Goal: Task Accomplishment & Management: Use online tool/utility

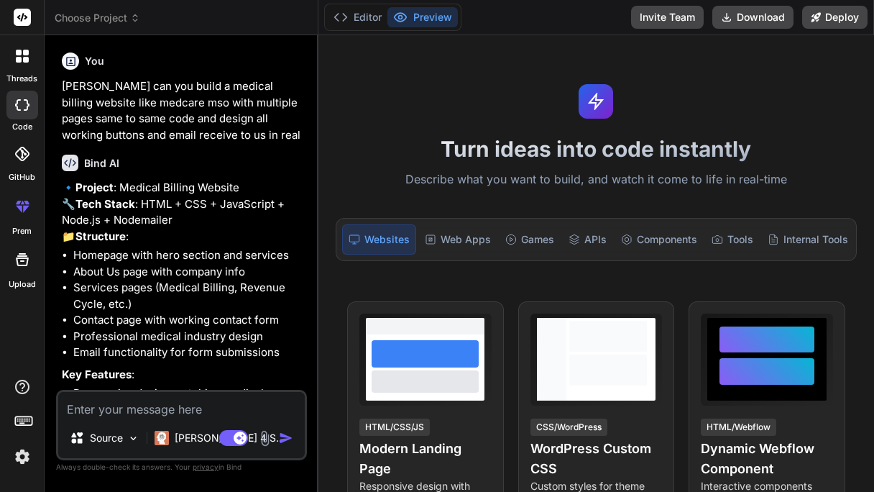
type textarea "x"
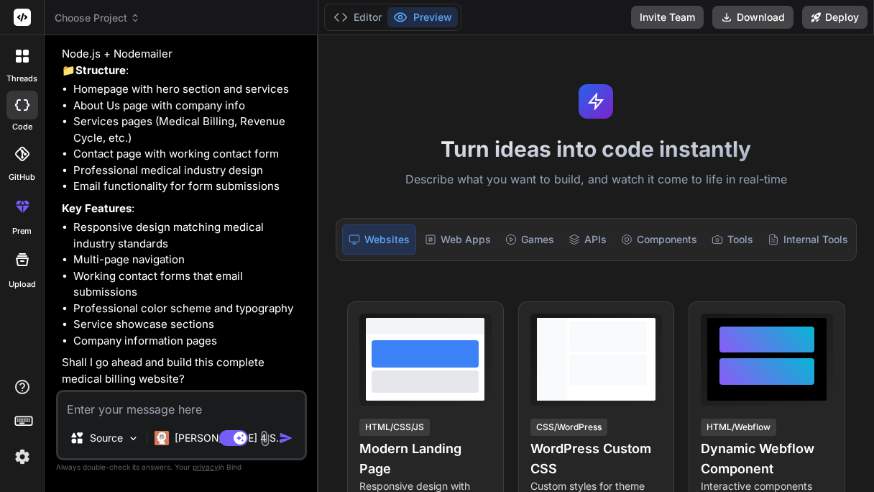
scroll to position [198, 0]
type textarea "y"
type textarea "x"
type textarea "ye"
type textarea "x"
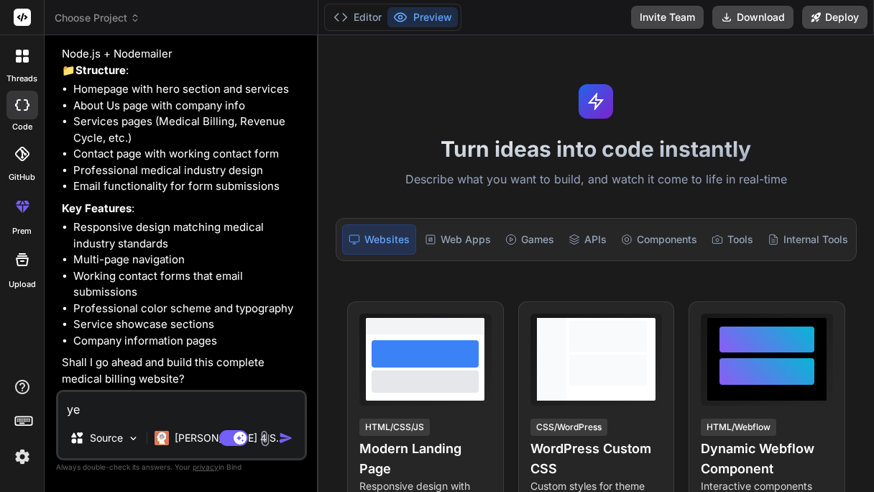
type textarea "yes"
type textarea "x"
type textarea "yes"
type textarea "x"
type textarea "yes m"
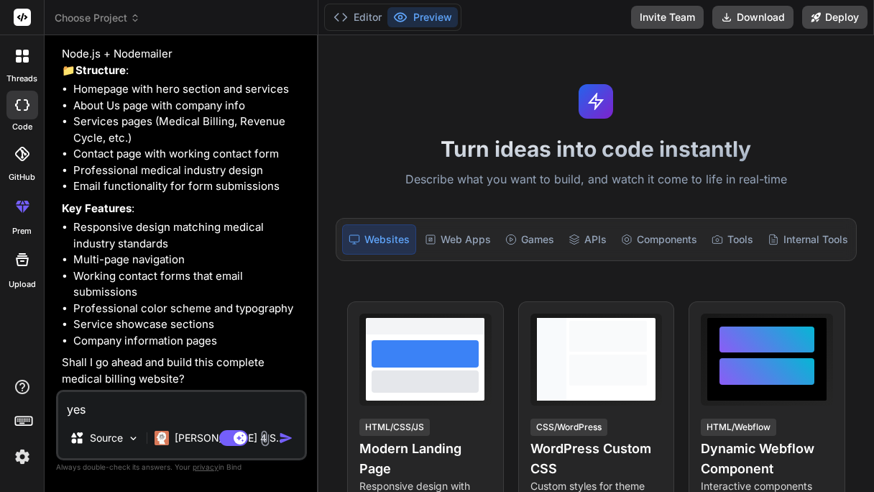
type textarea "x"
type textarea "yes mu"
type textarea "x"
type textarea "yes mut"
type textarea "x"
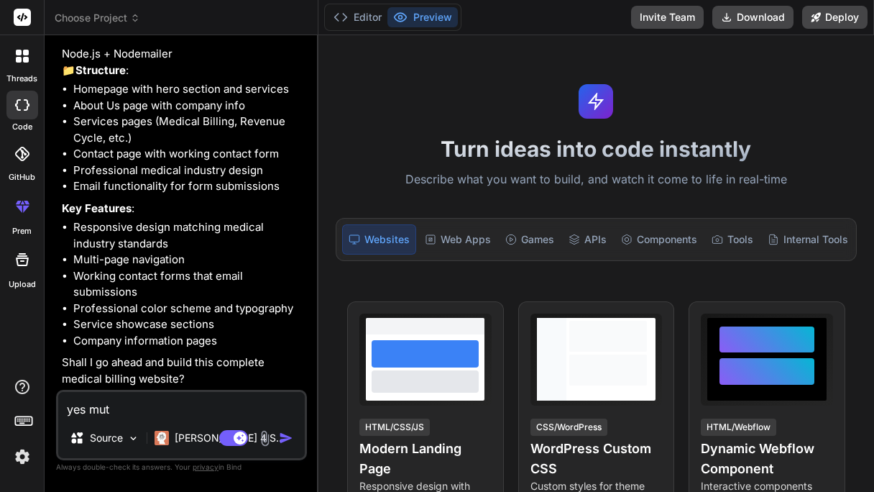
type textarea "yes mu"
type textarea "x"
type textarea "yes m"
type textarea "x"
type textarea "yes"
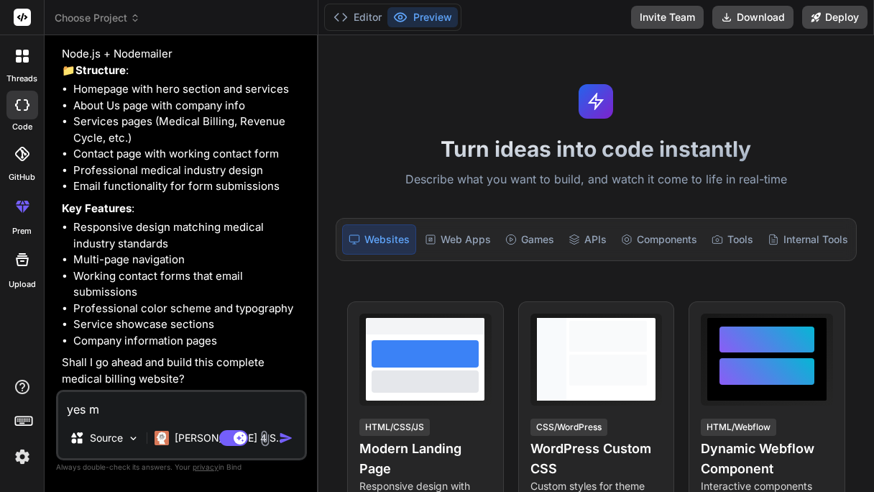
type textarea "x"
type textarea "yes b"
type textarea "x"
type textarea "yes bu"
type textarea "x"
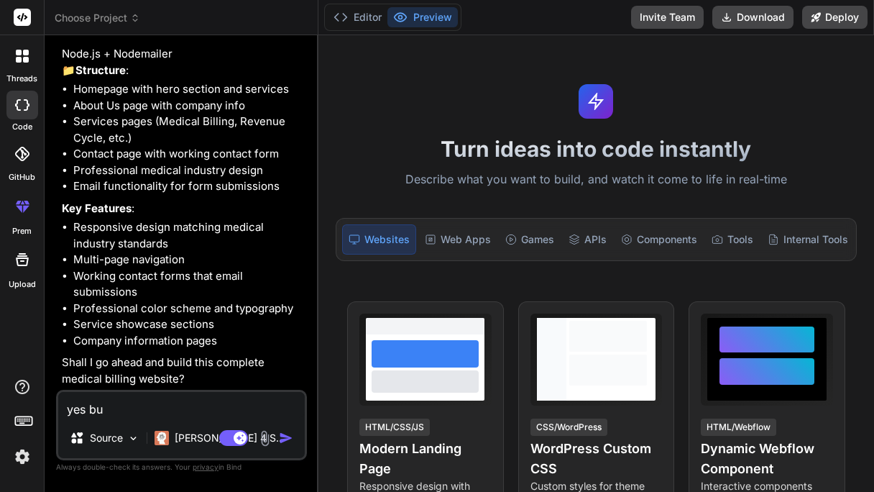
type textarea "yes but"
type textarea "x"
type textarea "yes but"
type textarea "x"
type textarea "yes but l"
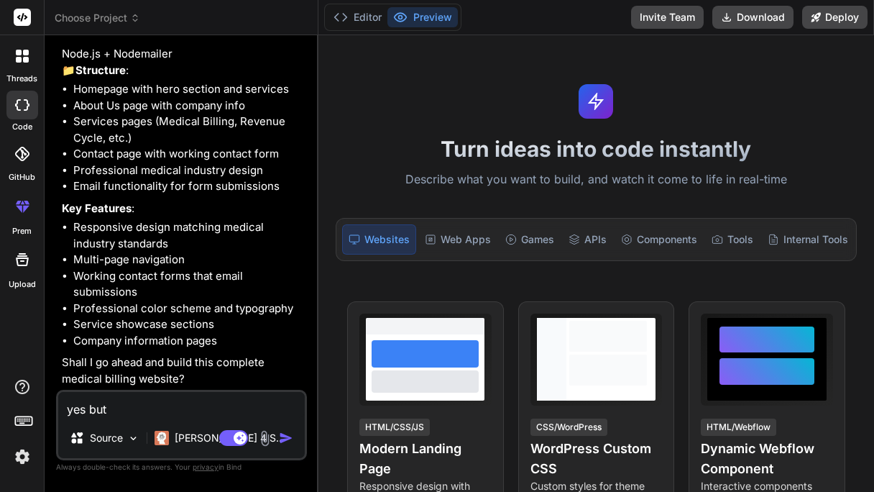
type textarea "x"
type textarea "yes but [PERSON_NAME]"
type textarea "x"
type textarea "yes but lik"
type textarea "x"
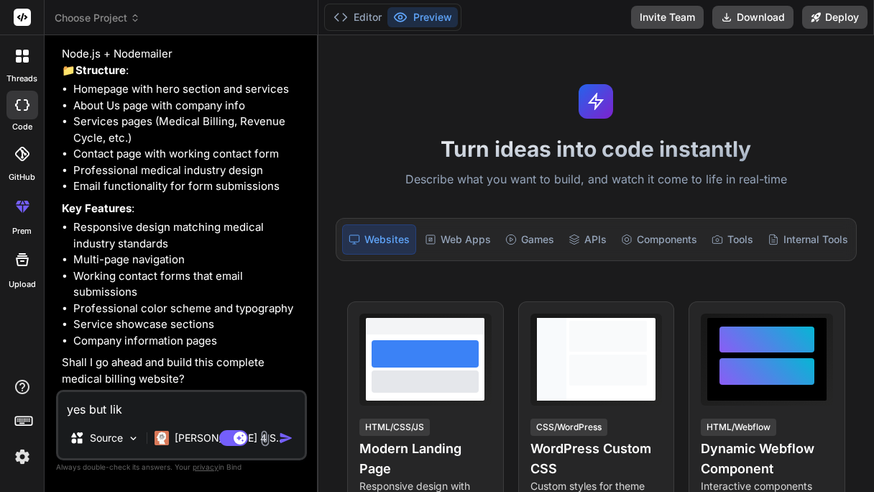
type textarea "yes but like"
type textarea "x"
type textarea "yes but like"
type textarea "x"
type textarea "yes but like s"
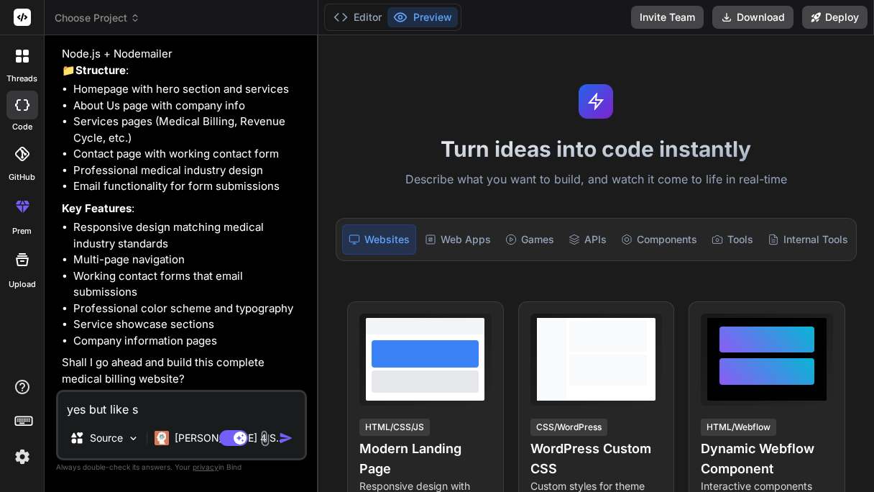
type textarea "x"
type textarea "yes but like sa"
type textarea "x"
type textarea "yes but like [PERSON_NAME]"
type textarea "x"
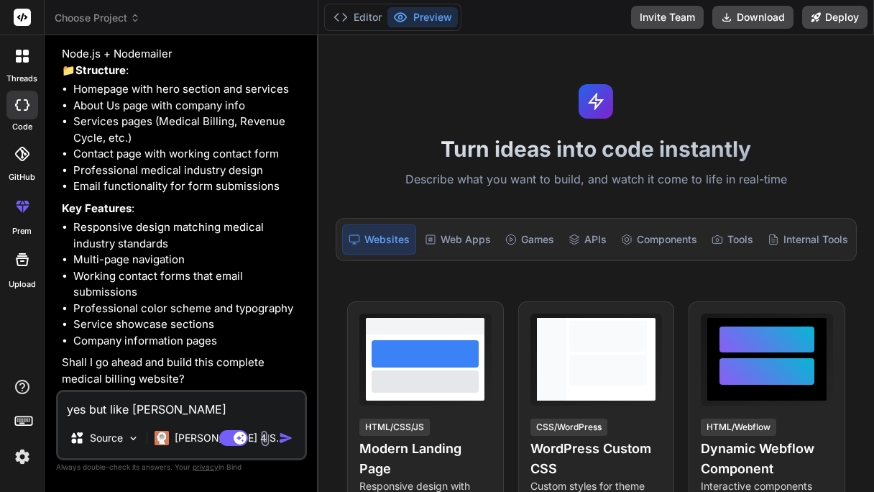
type textarea "yes but like same"
type textarea "x"
type textarea "yes but like same"
type textarea "x"
type textarea "yes but like same rt"
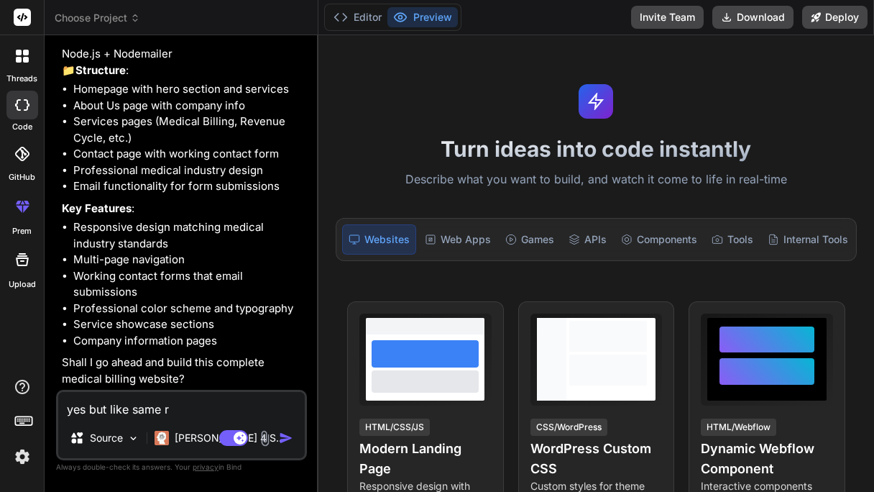
type textarea "x"
type textarea "yes but like same r"
type textarea "x"
type textarea "yes but like same"
type textarea "x"
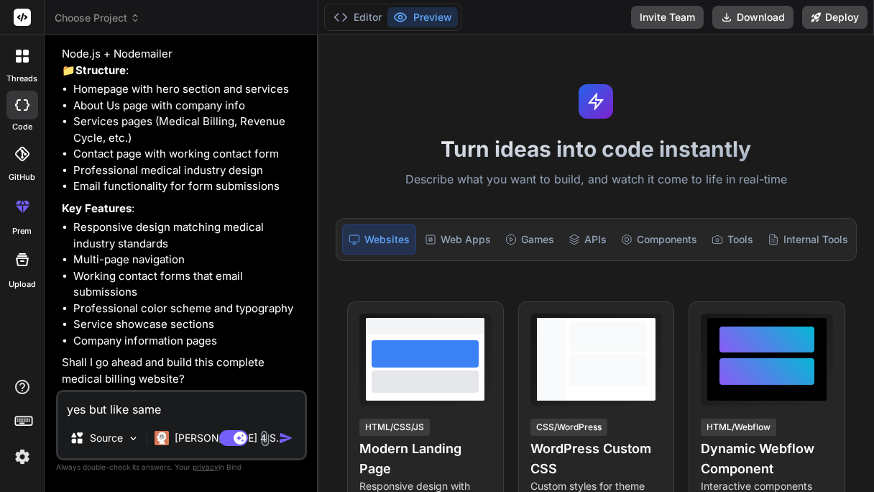
type textarea "yes but like same t"
type textarea "x"
type textarea "yes but like same to"
type textarea "x"
type textarea "yes but like same to"
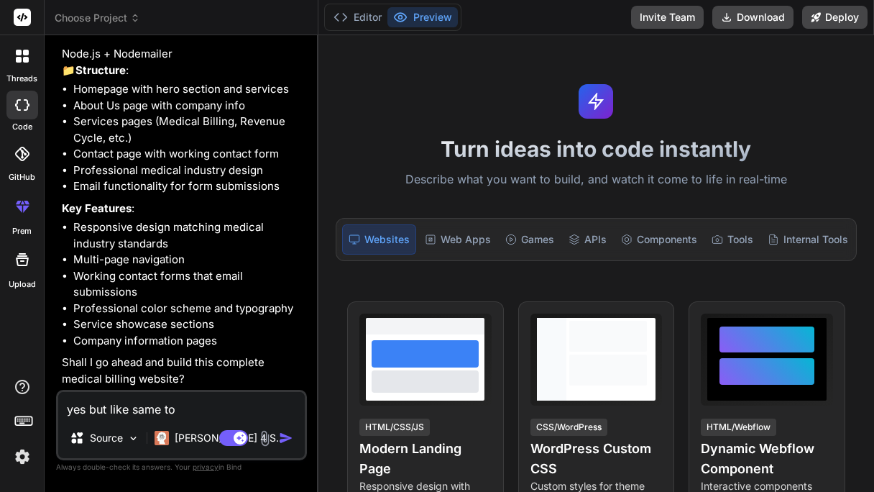
type textarea "x"
type textarea "yes but like same to s"
type textarea "x"
type textarea "yes but like same to sa"
type textarea "x"
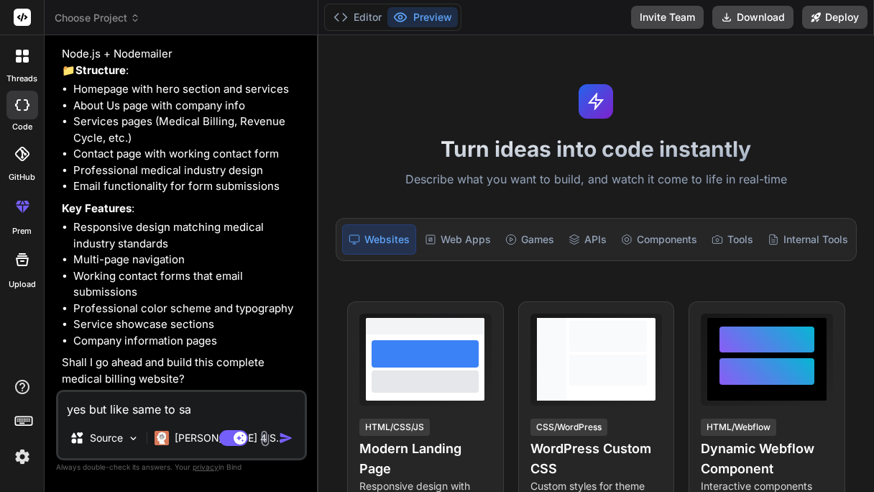
type textarea "yes but like same to [PERSON_NAME]"
type textarea "x"
type textarea "yes but like same to same"
type textarea "x"
type textarea "yes but like same to same"
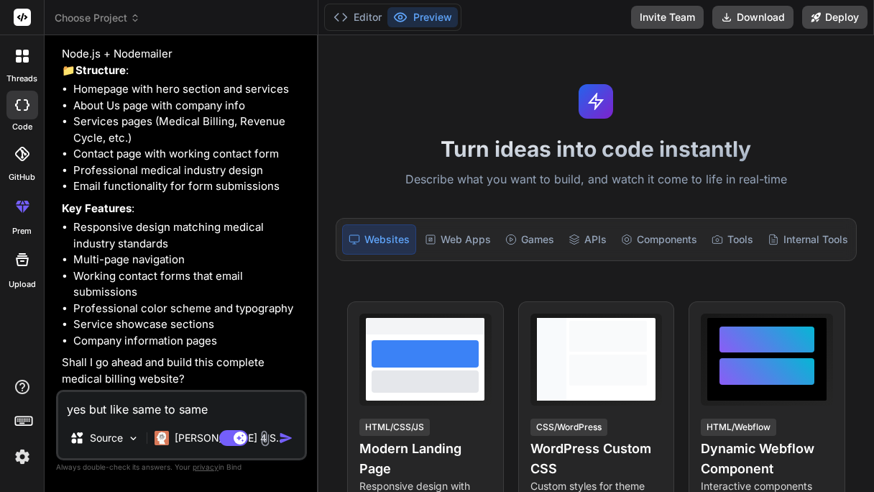
type textarea "x"
paste textarea "[URL][DOMAIN_NAME]"
type textarea "yes but like same to same [URL][DOMAIN_NAME]"
type textarea "x"
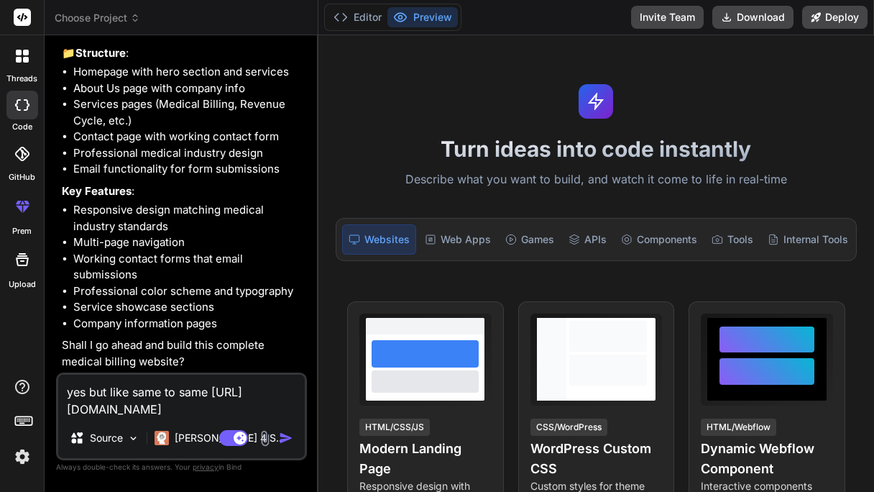
type textarea "yes but like same to same [URL][DOMAIN_NAME]"
type textarea "x"
click at [229, 397] on textarea "yes but like same to same [URL][DOMAIN_NAME]" at bounding box center [181, 396] width 247 height 43
type textarea "yes but like same to same lhttps://[DOMAIN_NAME][URL]"
type textarea "x"
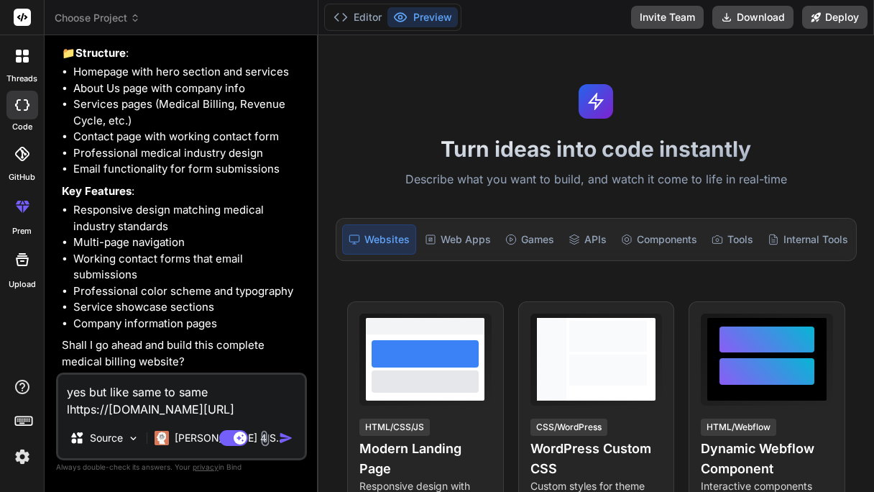
type textarea "yes but like same to same lihttps://[DOMAIN_NAME][URL]"
type textarea "x"
type textarea "yes but like same to same likhttps://[DOMAIN_NAME][URL]"
type textarea "x"
type textarea "yes but like same to same likehttps://[DOMAIN_NAME][URL]"
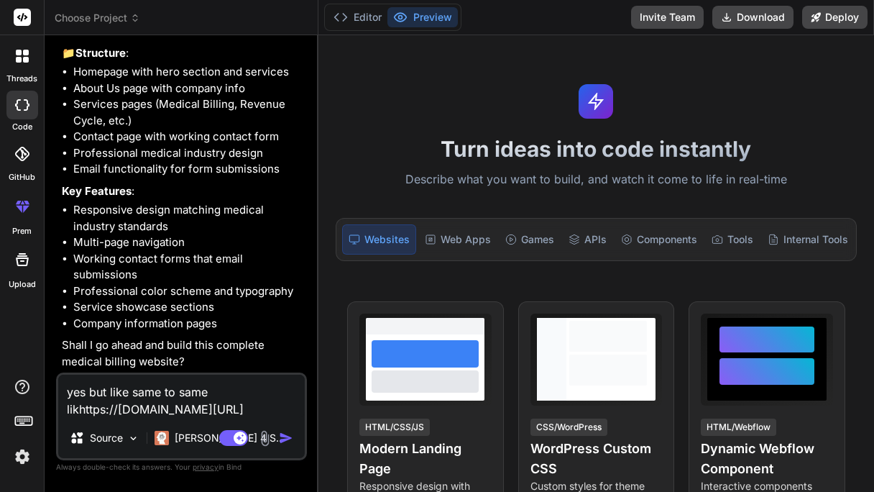
type textarea "x"
type textarea "yes but like same to same like [URL][DOMAIN_NAME]"
type textarea "x"
type textarea "yes but like same to same like thttps://[DOMAIN_NAME][URL]"
type textarea "x"
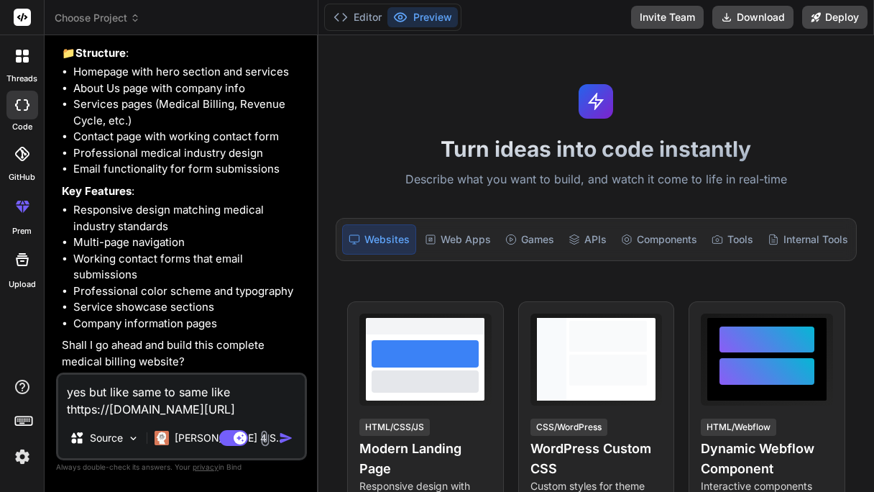
type textarea "yes but like same to same like thhttps://[DOMAIN_NAME][URL]"
type textarea "x"
type textarea "yes but like same to same like thihttps://[DOMAIN_NAME][URL]"
type textarea "x"
type textarea "yes but like same to same like thishttps://[DOMAIN_NAME][URL]"
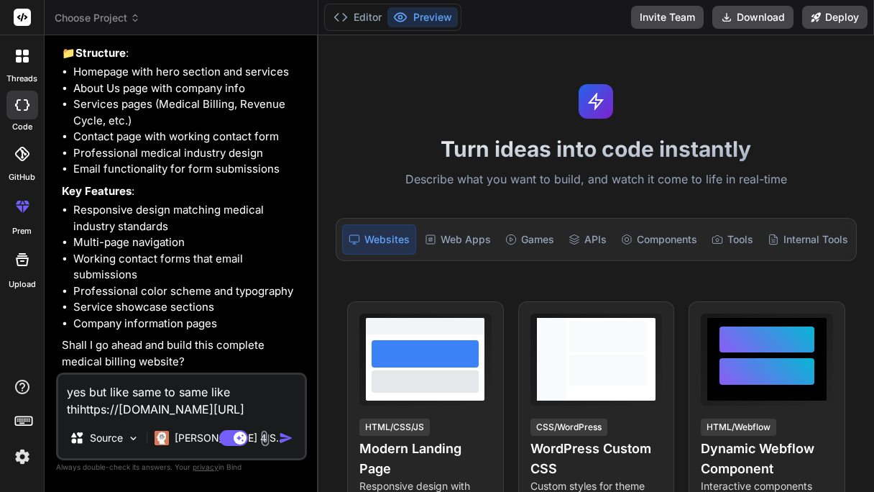
type textarea "x"
type textarea "yes but like same to same like this [URL][DOMAIN_NAME]"
type textarea "x"
click at [239, 408] on textarea "yes but like same to same like this [URL][DOMAIN_NAME]" at bounding box center [181, 396] width 247 height 43
type textarea "yes but like same to same like this [URL][DOMAIN_NAME] m"
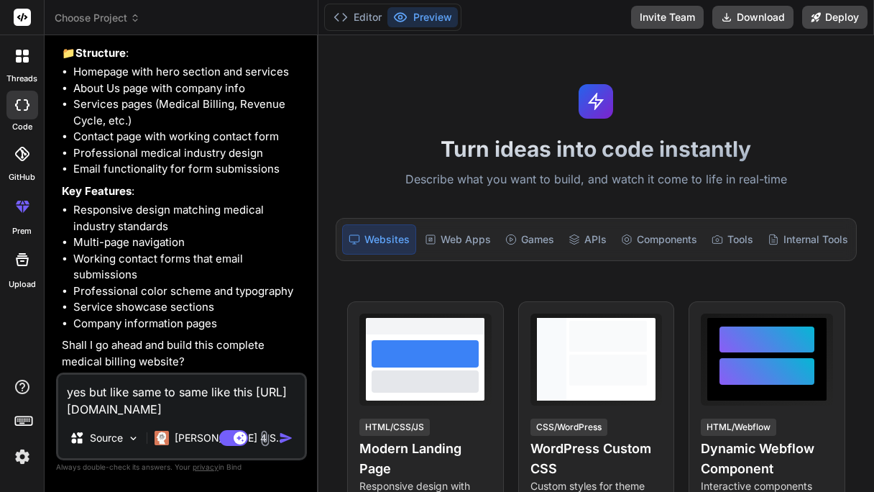
type textarea "x"
type textarea "yes but like same to same like this [URL][DOMAIN_NAME] mu"
type textarea "x"
type textarea "yes but like same to same like this [URL][DOMAIN_NAME] mul"
type textarea "x"
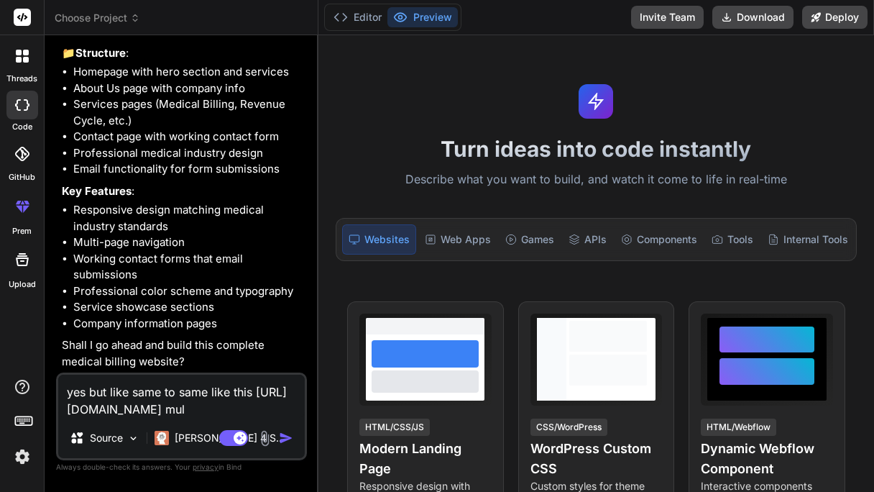
type textarea "yes but like same to same like this [URL][DOMAIN_NAME] mult"
type textarea "x"
type textarea "yes but like same to same like this [URL][DOMAIN_NAME] multi"
type textarea "x"
type textarea "yes but like same to same like this [URL][DOMAIN_NAME] multip"
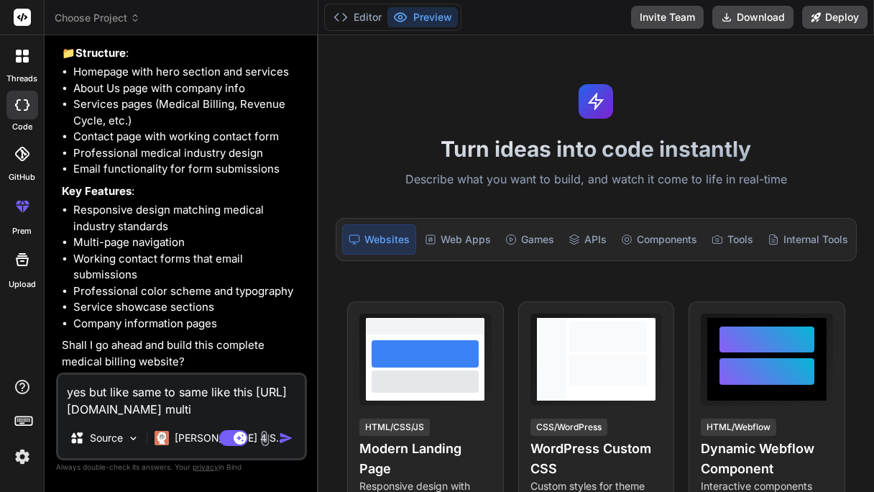
type textarea "x"
type textarea "yes but like same to same like this [URL][DOMAIN_NAME] multipl"
type textarea "x"
type textarea "yes but like same to same like this [URL][DOMAIN_NAME] multipl3"
type textarea "x"
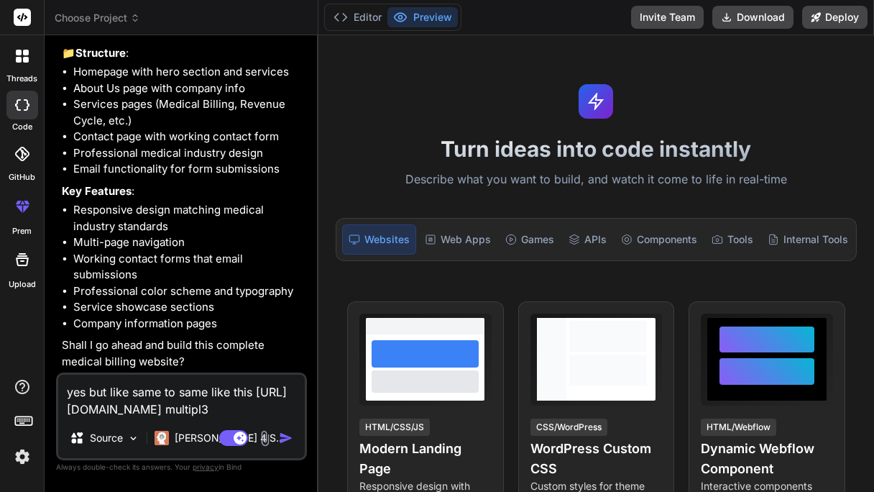
type textarea "yes but like same to same like this [URL][DOMAIN_NAME] multipl"
type textarea "x"
type textarea "yes but like same to same like this [URL][DOMAIN_NAME] multiple"
type textarea "x"
type textarea "yes but like same to same like this [URL][DOMAIN_NAME] multiple"
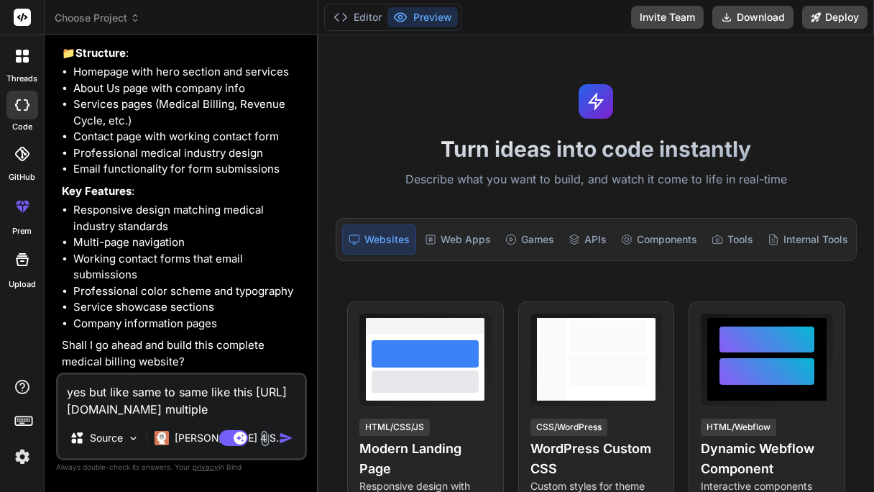
type textarea "x"
type textarea "yes but like same to same like this [URL][DOMAIN_NAME] multiple p"
type textarea "x"
type textarea "yes but like same to same like this [URL][DOMAIN_NAME] multiple pa"
type textarea "x"
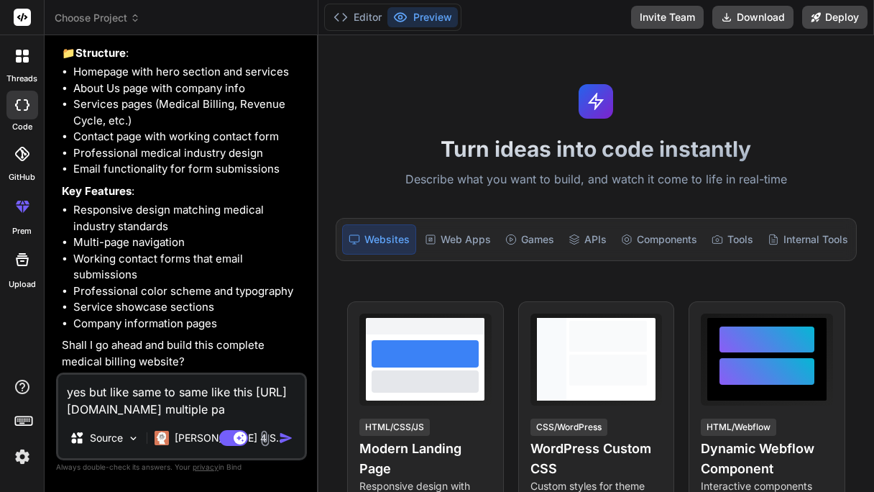
type textarea "yes but like same to same like this [URL][DOMAIN_NAME] multiple pag"
type textarea "x"
type textarea "yes but like same to same like this [URL][DOMAIN_NAME] multiple page"
type textarea "x"
type textarea "yes but like same to same like this [URL][DOMAIN_NAME] multiple pages"
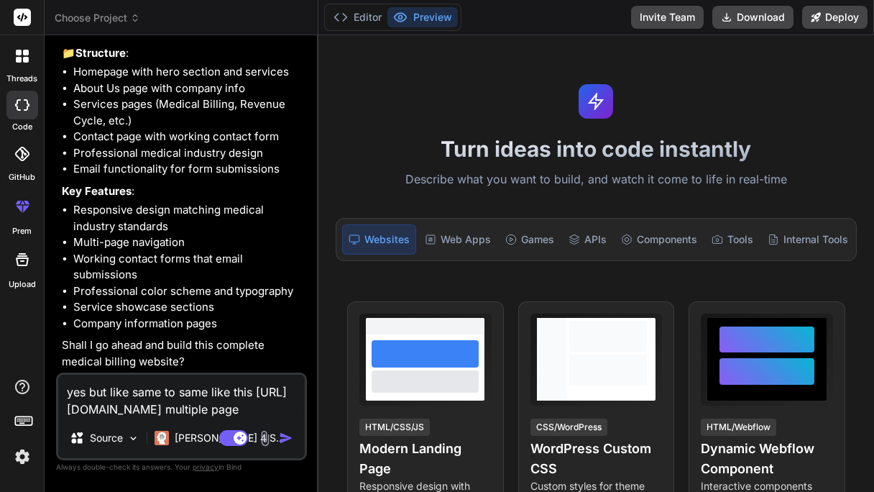
type textarea "x"
type textarea "yes but like same to same like this [URL][DOMAIN_NAME] multiple pages"
type textarea "x"
type textarea "yes but like same to same like this [URL][DOMAIN_NAME] multiple pages a"
type textarea "x"
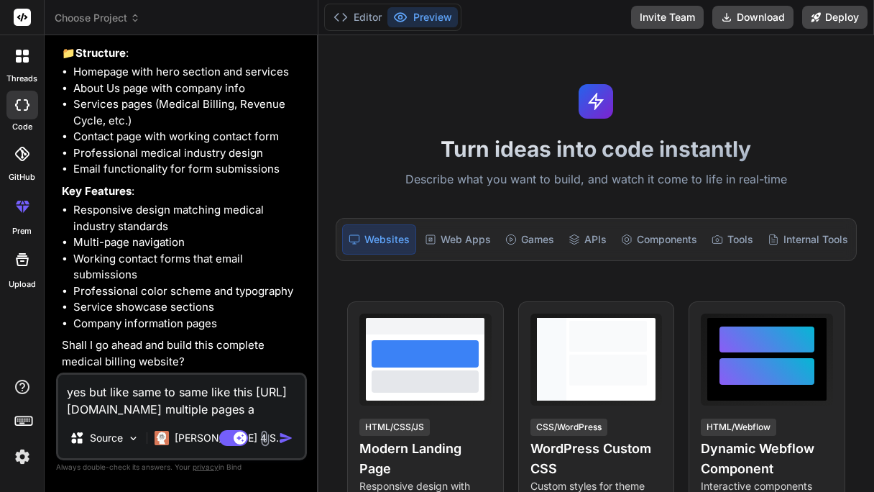
type textarea "yes but like same to same like this [URL][DOMAIN_NAME] multiple pages an"
type textarea "x"
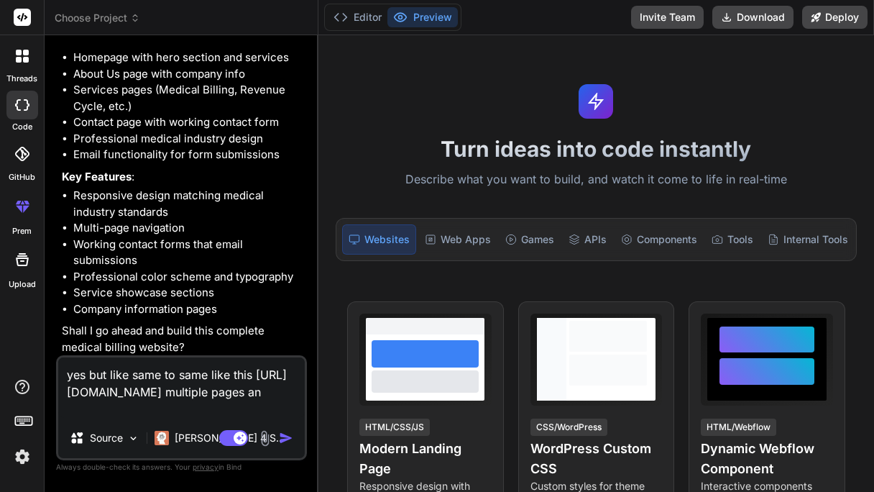
type textarea "yes but like same to same like this [URL][DOMAIN_NAME] multiple pages and"
type textarea "x"
type textarea "yes but like same to same like this [URL][DOMAIN_NAME] multiple pages and"
type textarea "x"
type textarea "yes but like same to same like this [URL][DOMAIN_NAME] multiple pages and t"
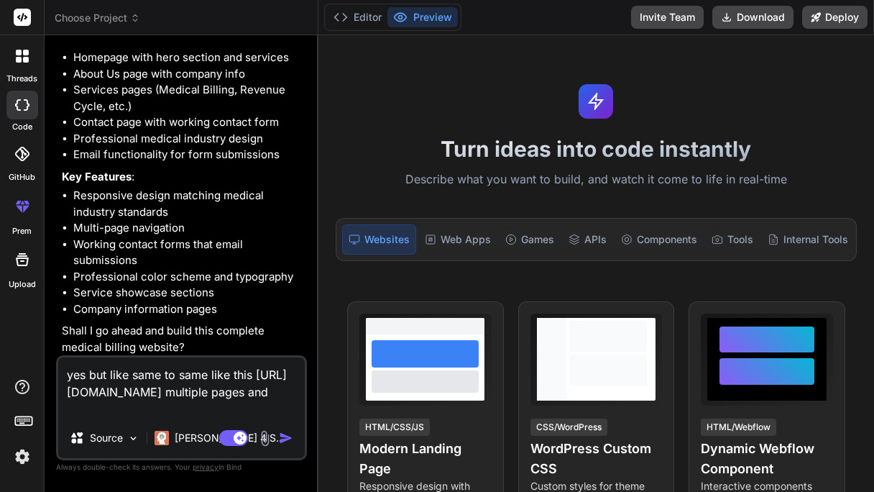
type textarea "x"
type textarea "yes but like same to same like this [URL][DOMAIN_NAME] multiple pages and th"
type textarea "x"
type textarea "yes but like same to same like this [URL][DOMAIN_NAME] multiple pages and the"
type textarea "x"
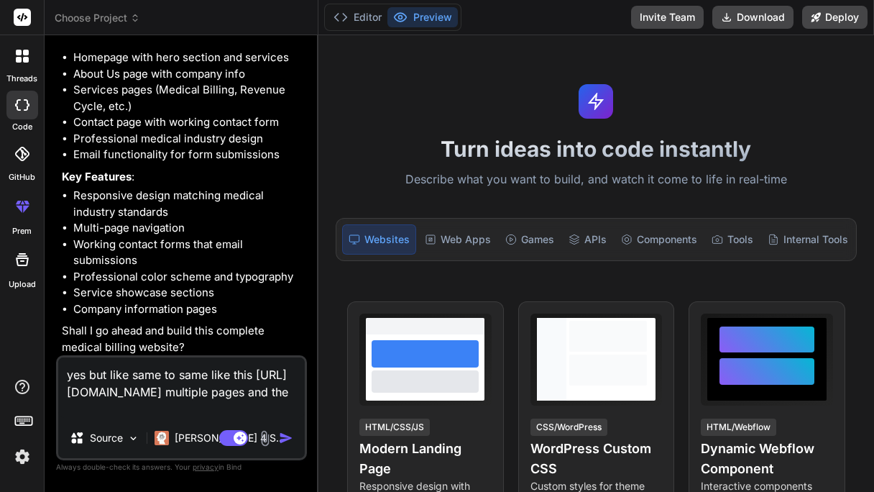
type textarea "yes but like same to same like this [URL][DOMAIN_NAME] multiple pages and thei"
type textarea "x"
type textarea "yes but like same to same like this [URL][DOMAIN_NAME] multiple pages and their"
type textarea "x"
type textarea "yes but like same to same like this [URL][DOMAIN_NAME] multiple pages and their"
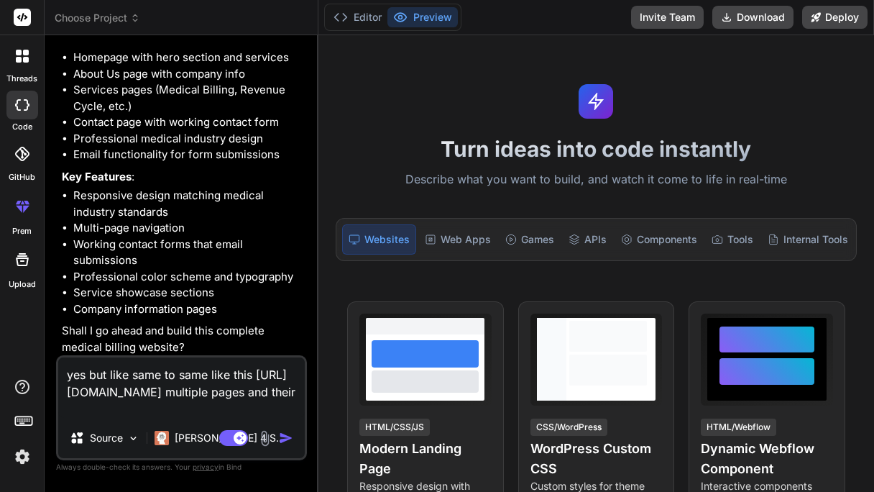
type textarea "x"
type textarea "yes but like same to same like this [URL][DOMAIN_NAME] multiple pages and their…"
type textarea "x"
type textarea "yes but like same to same like this [URL][DOMAIN_NAME] multiple pages and their…"
type textarea "x"
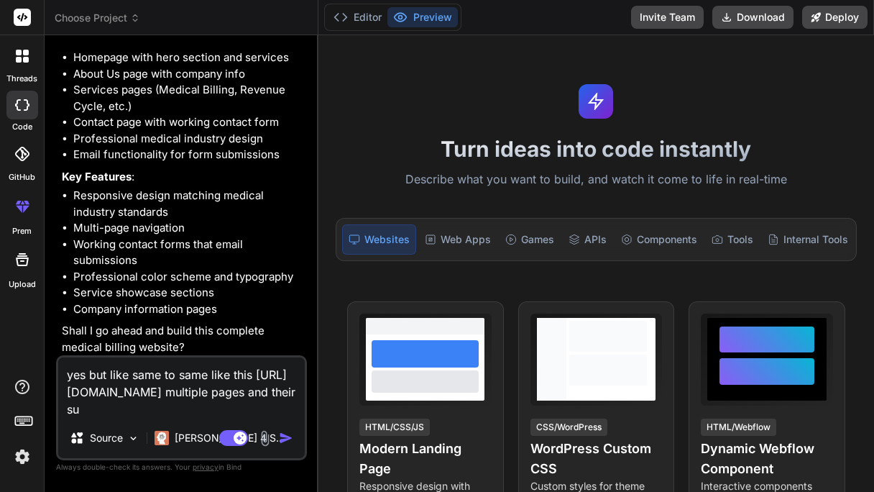
type textarea "yes but like same to same like this [URL][DOMAIN_NAME] multiple pages and their…"
type textarea "x"
type textarea "yes but like same to same like this [URL][DOMAIN_NAME] multiple pages and their…"
type textarea "x"
type textarea "yes but like same to same like this [URL][DOMAIN_NAME] multiple pages and their…"
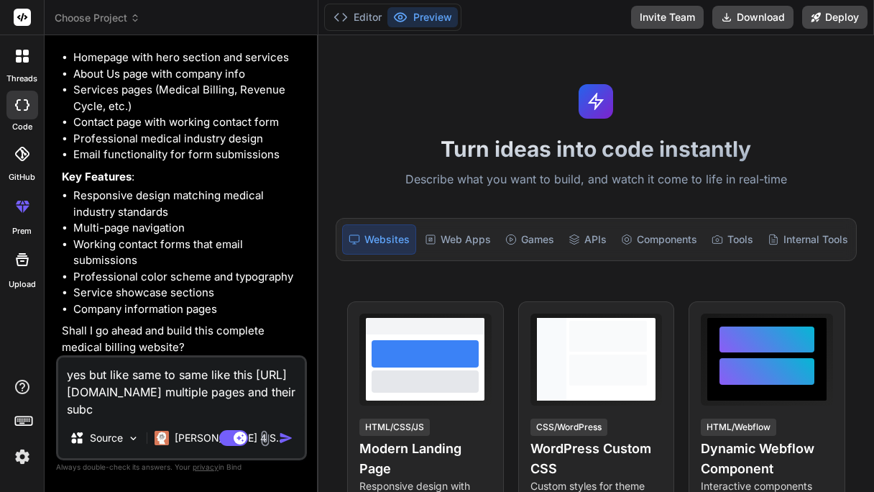
type textarea "x"
type textarea "yes but like same to same like this [URL][DOMAIN_NAME] multiple pages and their…"
type textarea "x"
type textarea "yes but like same to same like this [URL][DOMAIN_NAME] multiple pages and their…"
type textarea "x"
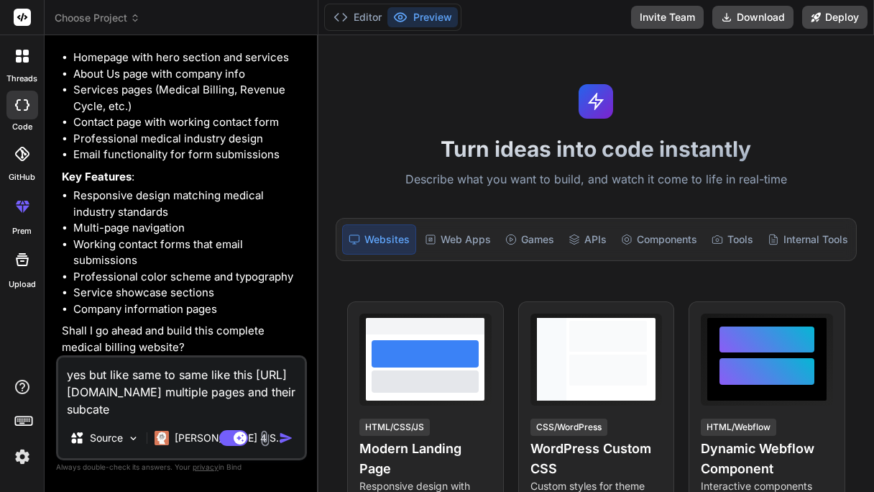
type textarea "yes but like same to same like this [URL][DOMAIN_NAME] multiple pages and their…"
type textarea "x"
type textarea "yes but like same to same like this [URL][DOMAIN_NAME] multiple pages and their…"
type textarea "x"
type textarea "yes but like same to same like this [URL][DOMAIN_NAME] multiple pages and their…"
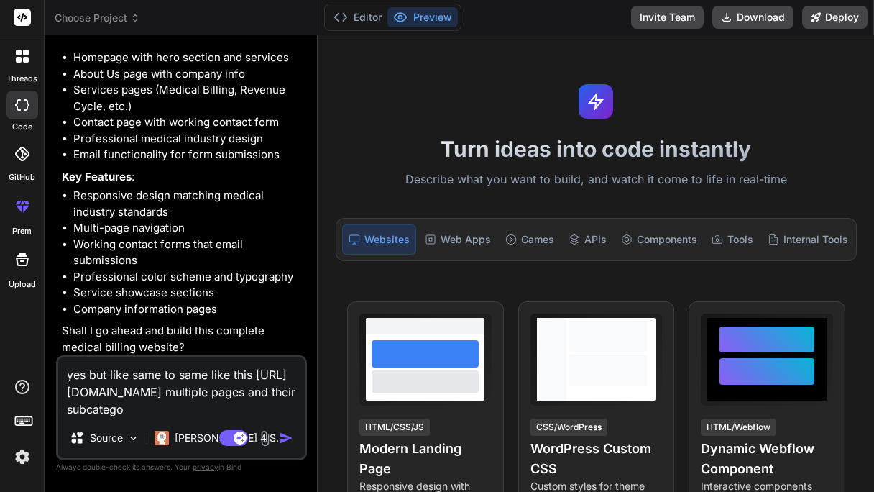
type textarea "x"
type textarea "yes but like same to same like this [URL][DOMAIN_NAME] multiple pages and their…"
type textarea "x"
type textarea "yes but like same to same like this [URL][DOMAIN_NAME] multiple pages and their…"
type textarea "x"
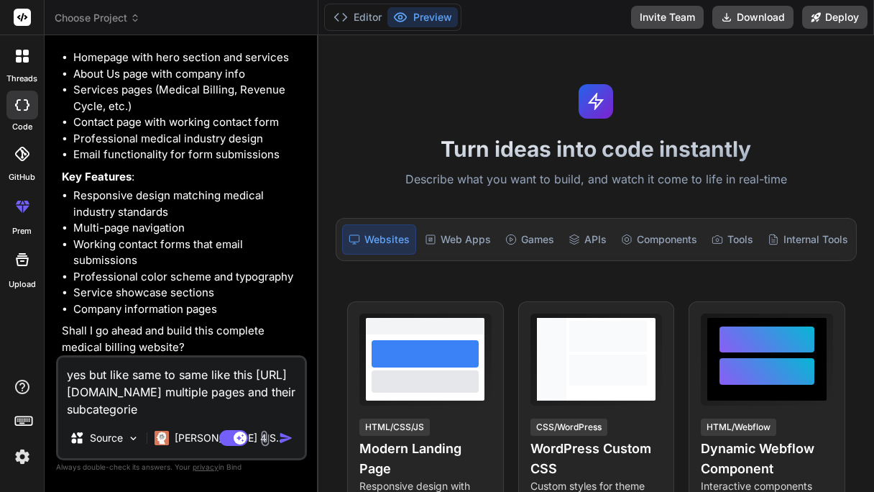
type textarea "yes but like same to same like this [URL][DOMAIN_NAME] multiple pages and their…"
type textarea "x"
type textarea "yes but like same to same like this [URL][DOMAIN_NAME] multiple pages and their…"
type textarea "x"
type textarea "yes but like same to same like this [URL][DOMAIN_NAME] multiple pages and their…"
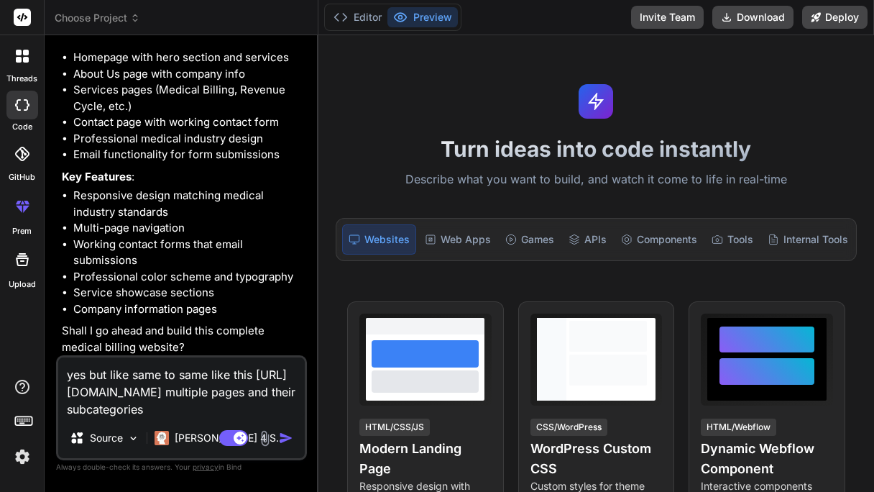
type textarea "x"
type textarea "yes but like same to same like this [URL][DOMAIN_NAME] multiple pages and their…"
type textarea "x"
type textarea "yes but like same to same like this [URL][DOMAIN_NAME] multiple pages and their…"
type textarea "x"
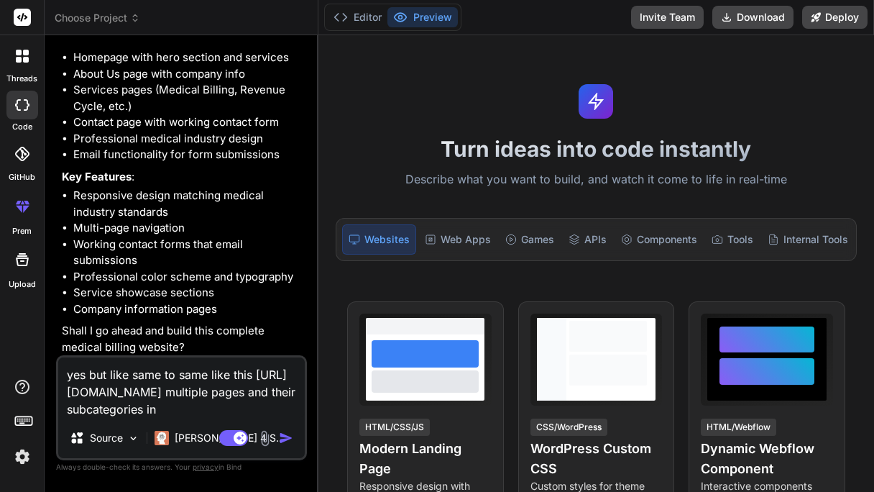
type textarea "yes but like same to same like this [URL][DOMAIN_NAME] multiple pages and their…"
type textarea "x"
type textarea "yes but like same to same like this [URL][DOMAIN_NAME] multiple pages and their…"
type textarea "x"
type textarea "yes but like same to same like this [URL][DOMAIN_NAME] multiple pages and their…"
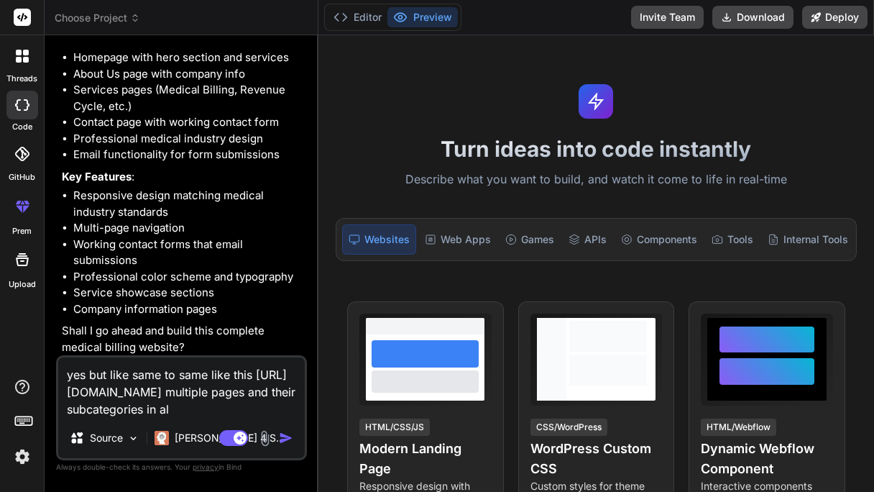
type textarea "x"
type textarea "yes but like same to same like this [URL][DOMAIN_NAME] multiple pages and their…"
type textarea "x"
type textarea "yes but like same to same like this [URL][DOMAIN_NAME] multiple pages and their…"
type textarea "x"
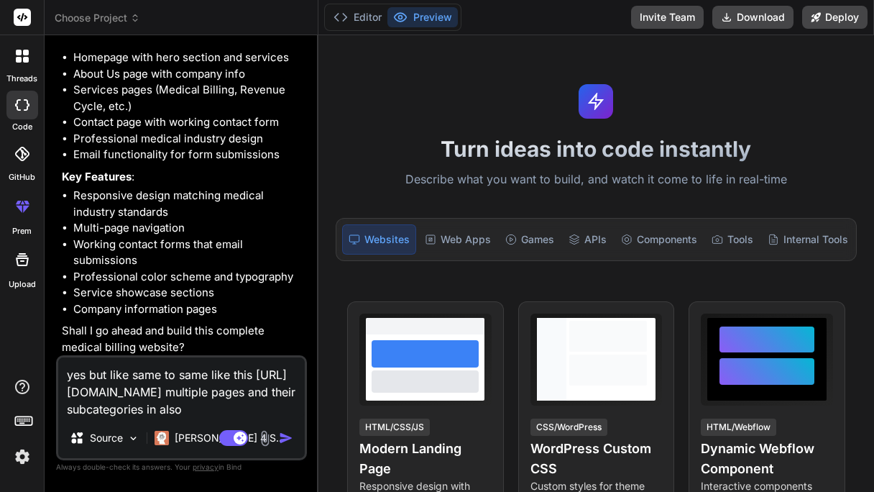
type textarea "yes but like same to same like this [URL][DOMAIN_NAME] multiple pages and their…"
type textarea "x"
type textarea "yes but like same to same like this [URL][DOMAIN_NAME] multiple pages and their…"
type textarea "x"
type textarea "yes but like same to same like this [URL][DOMAIN_NAME] multiple pages and their…"
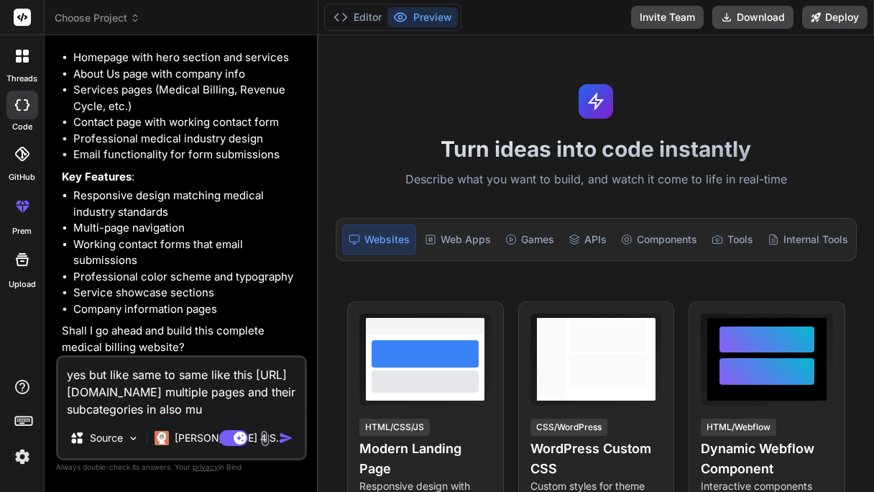
type textarea "x"
type textarea "yes but like same to same like this [URL][DOMAIN_NAME] multiple pages and their…"
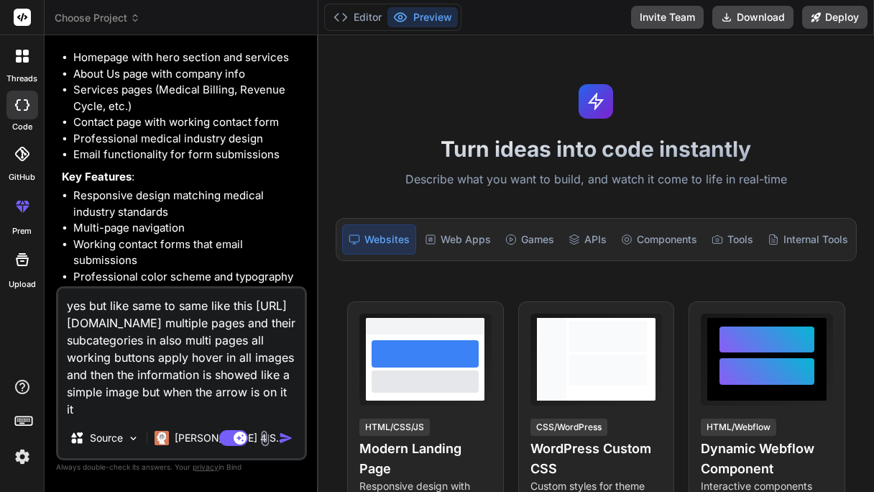
click at [135, 406] on textarea "yes but like same to same like this [URL][DOMAIN_NAME] multiple pages and their…" at bounding box center [181, 352] width 247 height 129
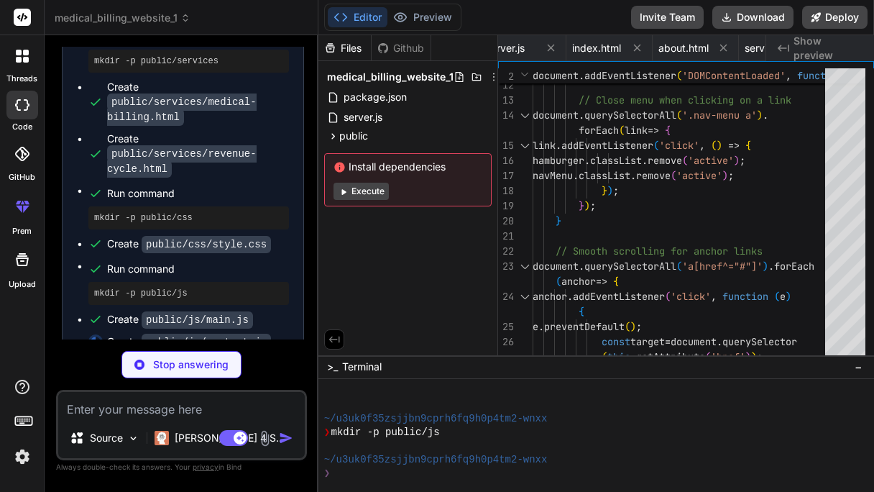
scroll to position [0, 0]
click at [529, 42] on span "package.json" at bounding box center [535, 48] width 63 height 14
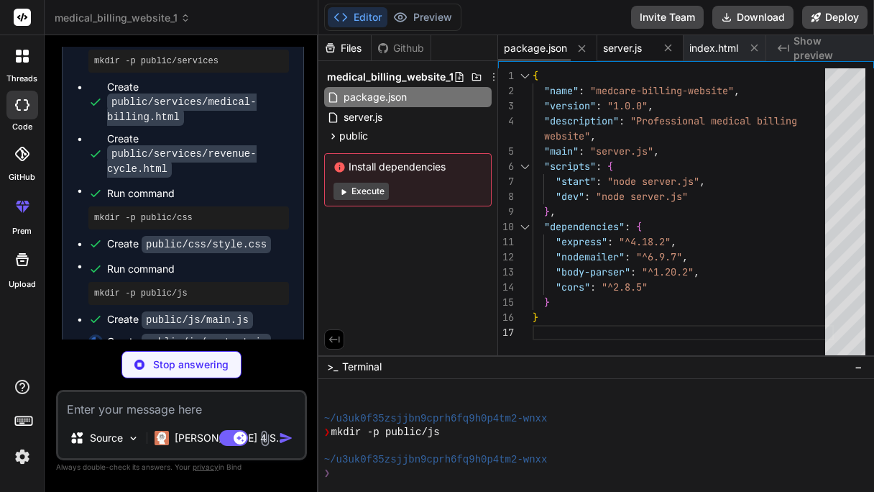
click at [634, 44] on span "server.js" at bounding box center [622, 48] width 39 height 14
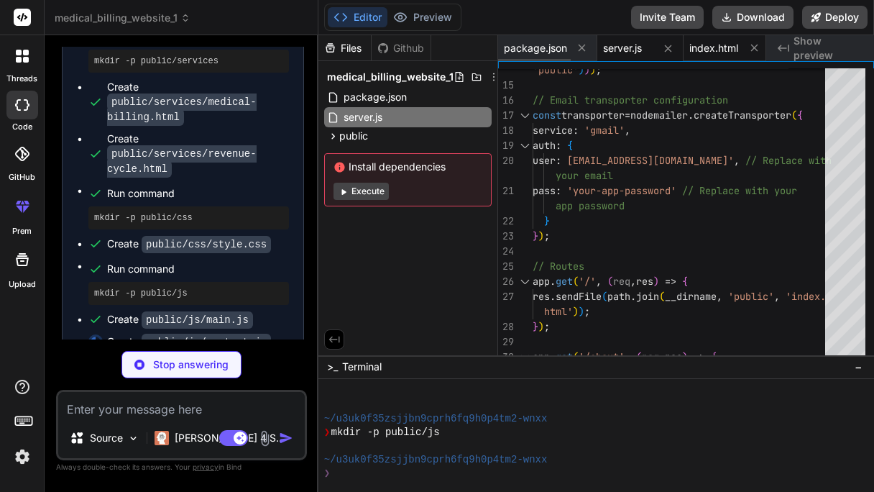
click at [698, 50] on span "index.html" at bounding box center [713, 48] width 49 height 14
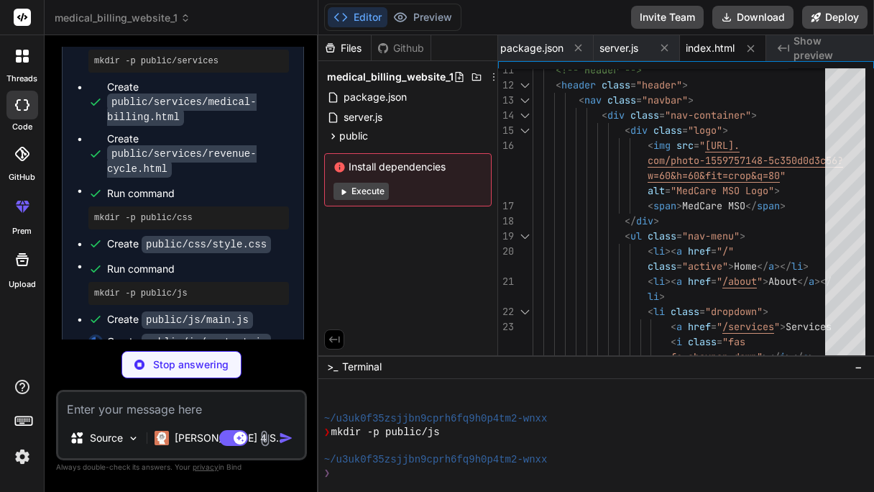
click at [801, 40] on span "Show preview" at bounding box center [828, 48] width 69 height 29
click at [687, 49] on span "index.html" at bounding box center [710, 48] width 49 height 14
click at [608, 49] on span "server.js" at bounding box center [622, 48] width 39 height 14
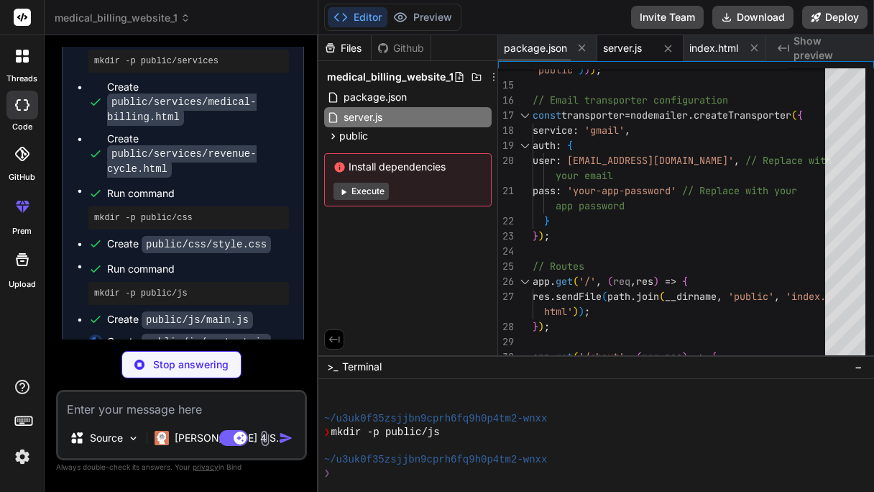
scroll to position [998, 0]
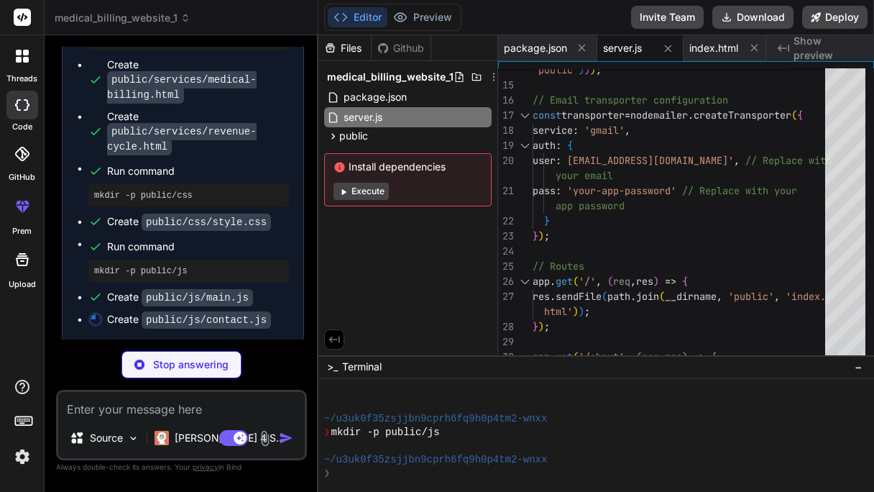
click at [398, 50] on div "Github" at bounding box center [401, 48] width 59 height 14
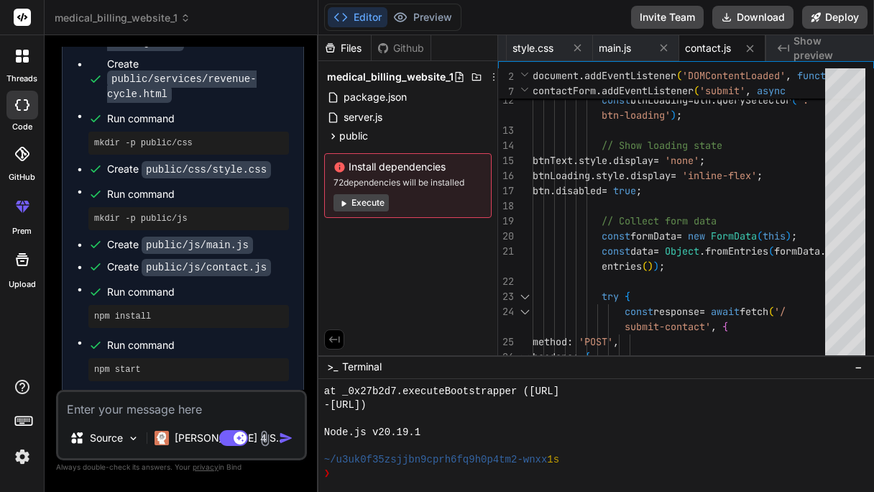
scroll to position [1054, 0]
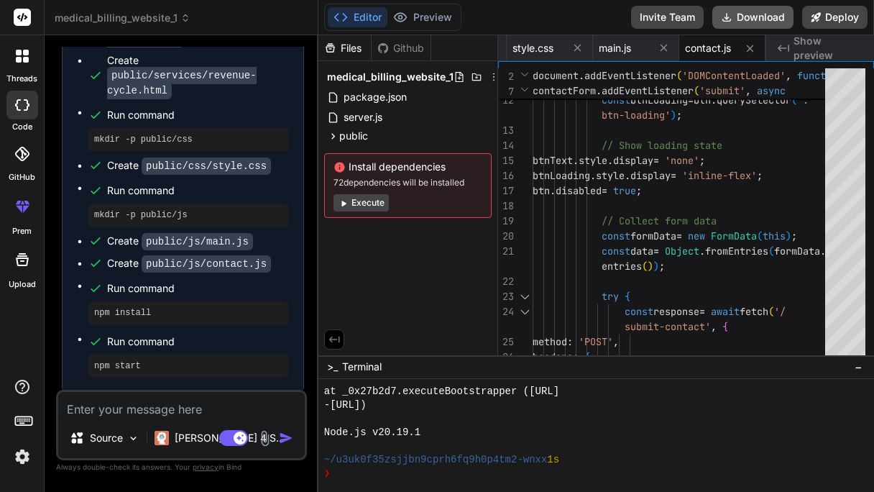
click at [762, 18] on button "Download" at bounding box center [752, 17] width 81 height 23
click at [766, 14] on button "Download" at bounding box center [752, 17] width 81 height 23
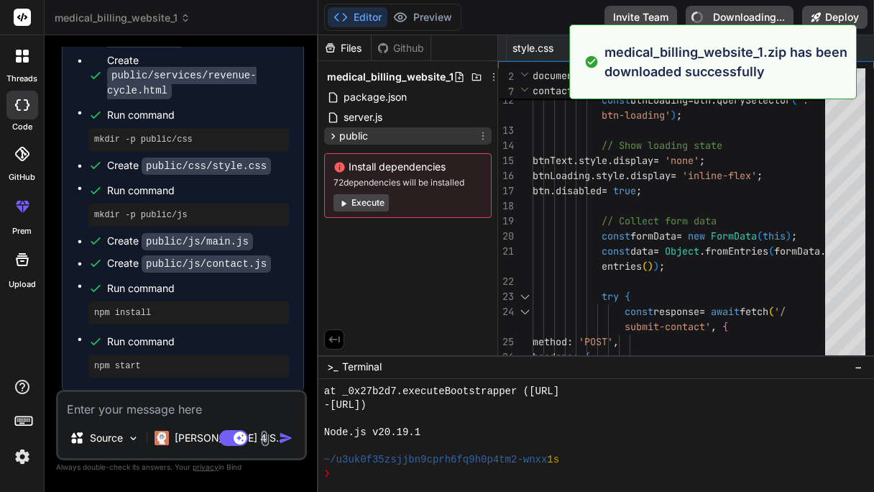
click at [336, 135] on icon at bounding box center [333, 136] width 12 height 12
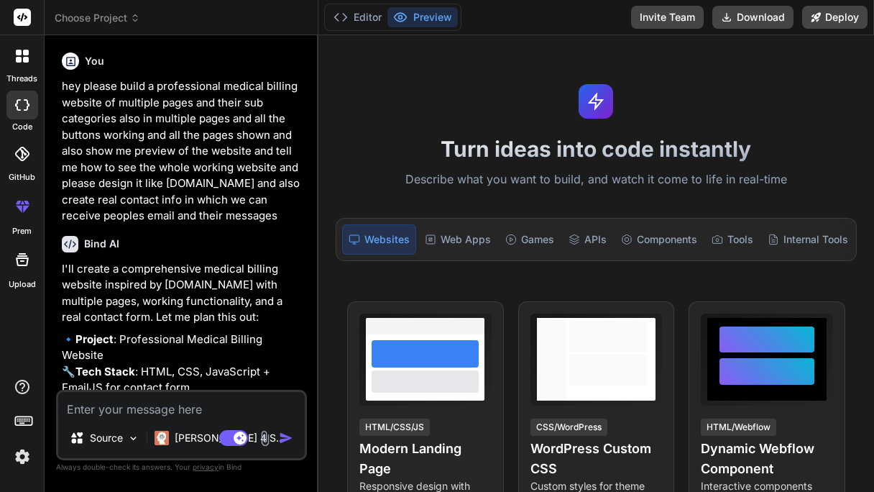
type textarea "x"
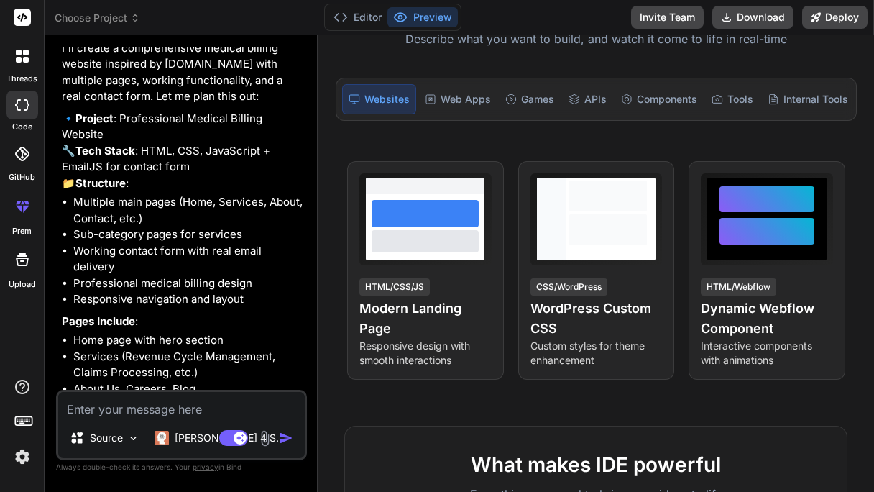
scroll to position [316, 0]
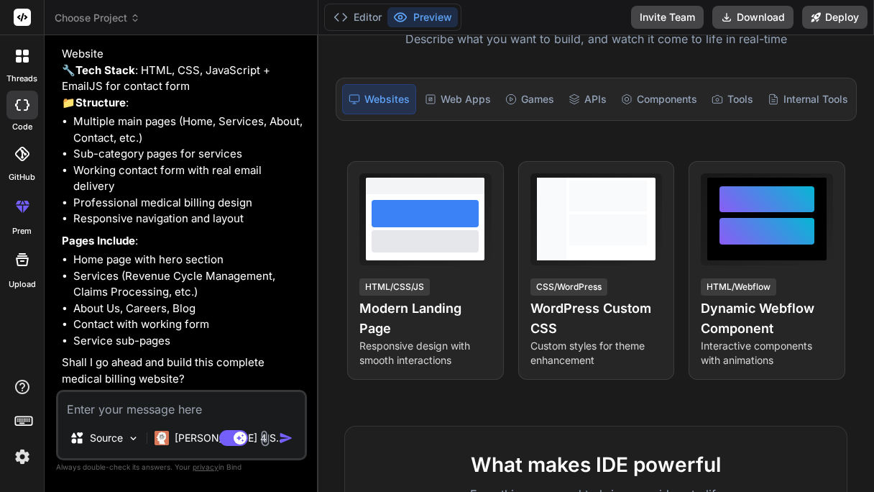
click at [173, 405] on textarea at bounding box center [181, 405] width 247 height 26
type textarea "a"
type textarea "x"
type textarea "an"
type textarea "x"
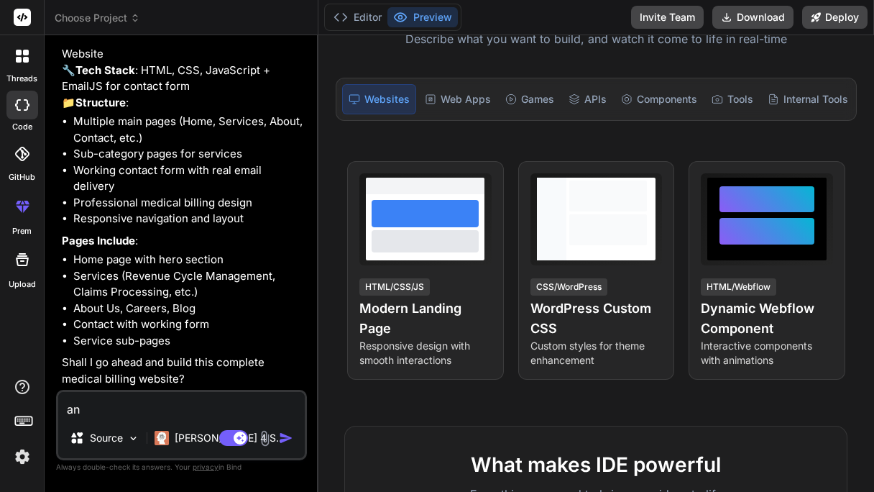
type textarea "ans"
type textarea "x"
type textarea "an"
type textarea "x"
type textarea "anf"
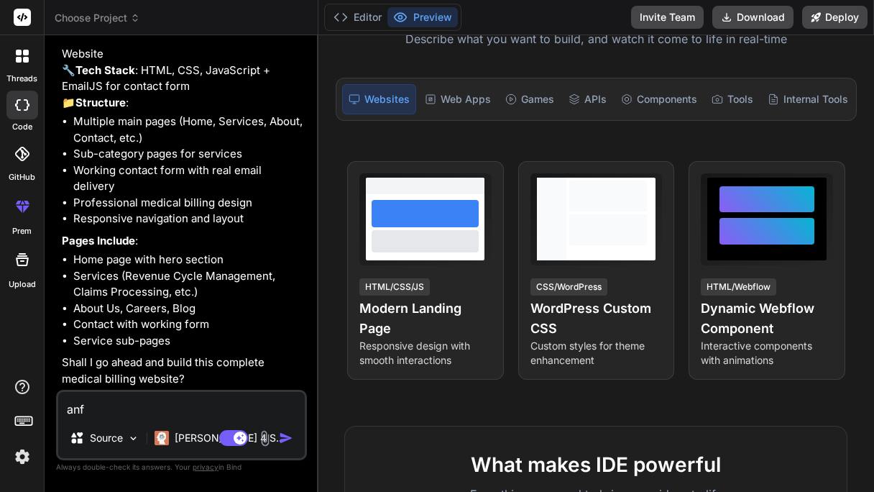
type textarea "x"
type textarea "an"
type textarea "x"
type textarea "a"
type textarea "x"
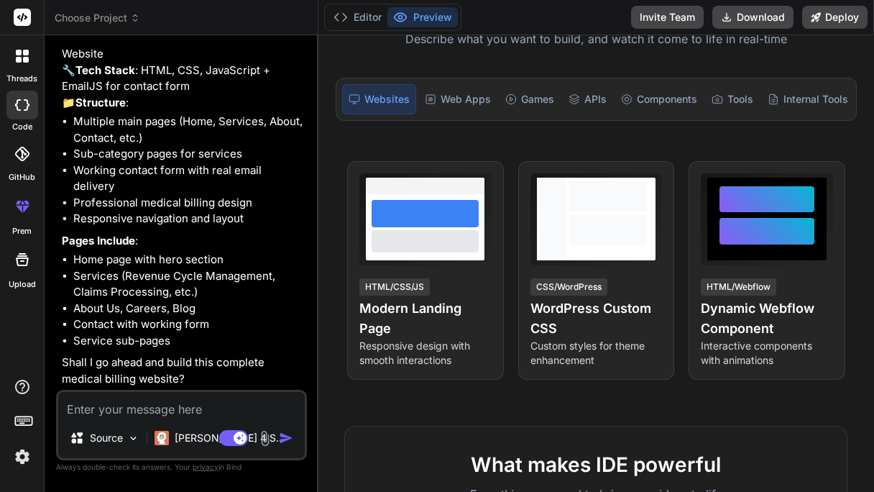
type textarea "x"
type textarea "y"
type textarea "x"
type textarea "yw"
type textarea "x"
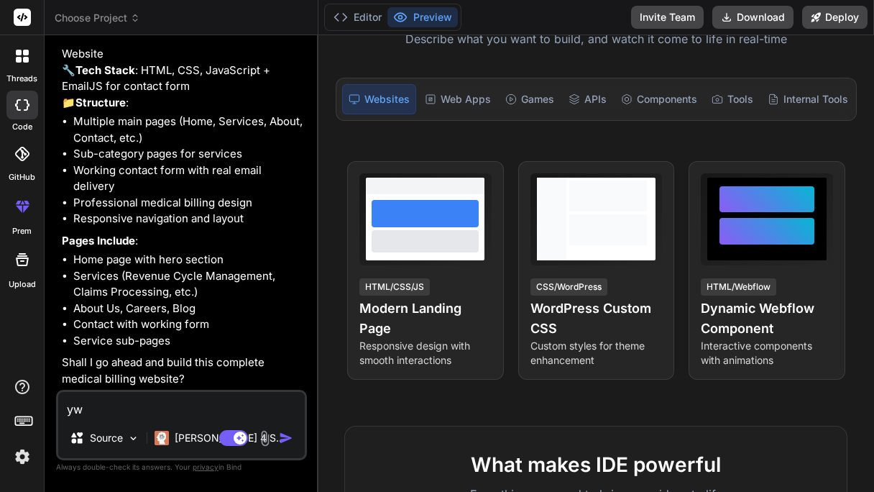
type textarea "y"
type textarea "x"
type textarea "ye"
type textarea "x"
type textarea "yes"
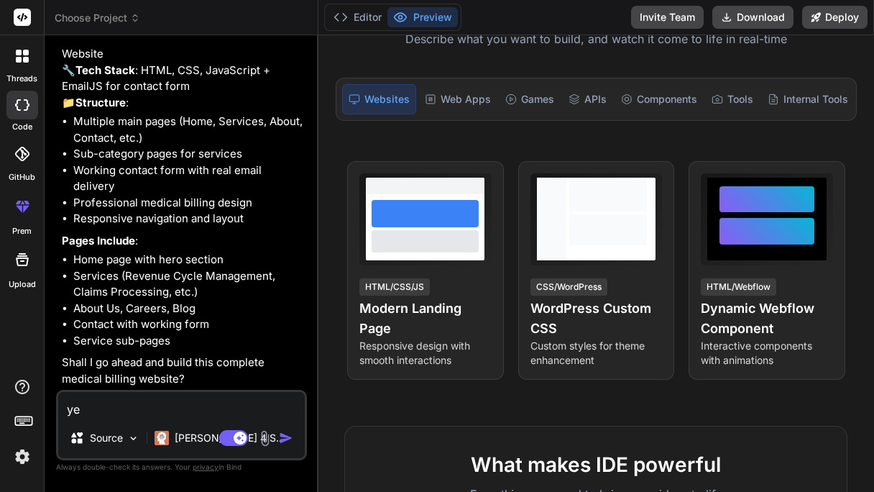
type textarea "x"
type textarea "yes"
type textarea "x"
type textarea "yes p"
type textarea "x"
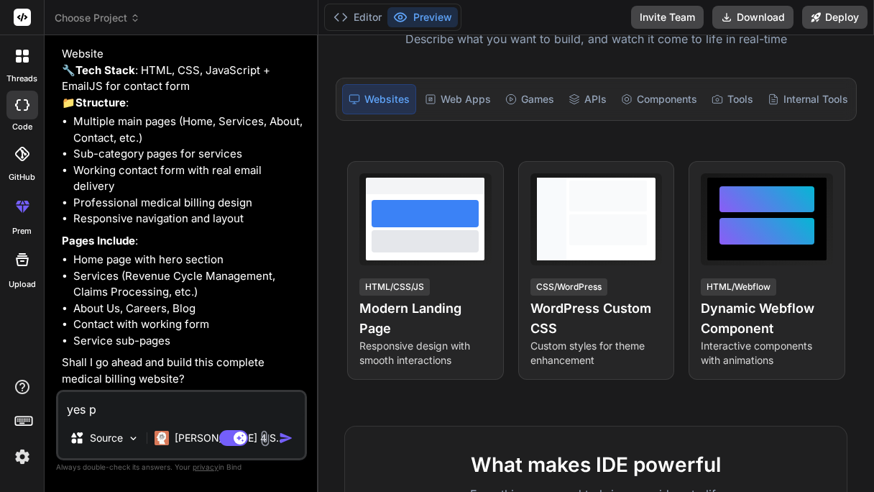
type textarea "yes pl"
type textarea "x"
type textarea "yes plz"
type textarea "x"
type textarea "yes plz"
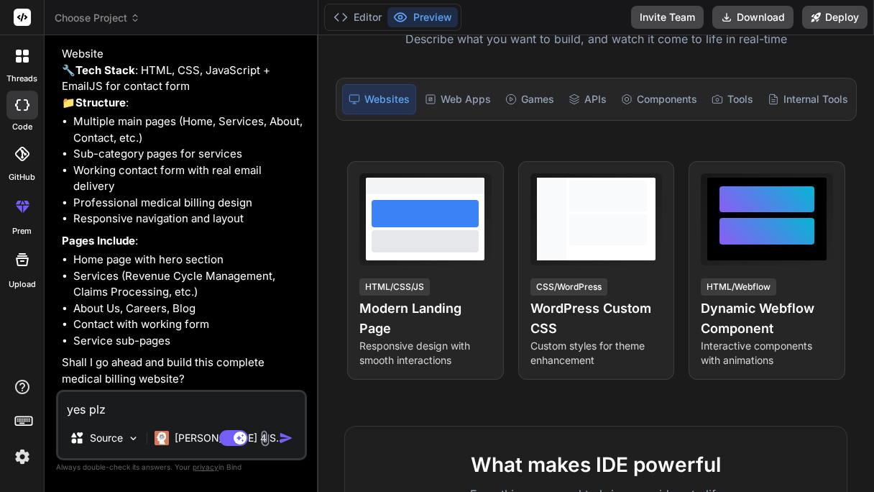
type textarea "x"
type textarea "yes plz a"
type textarea "x"
type textarea "yes plz an"
type textarea "x"
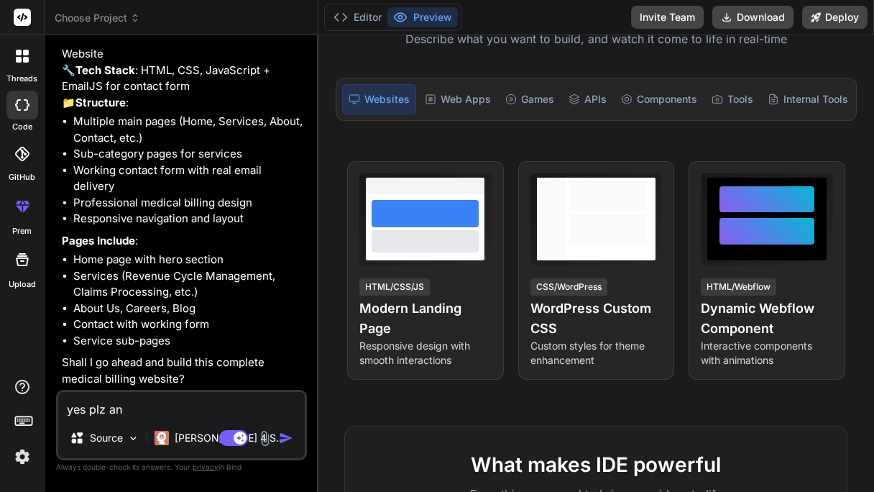
type textarea "yes plz and"
type textarea "x"
type textarea "yes plz and"
type textarea "x"
type textarea "yes plz and a"
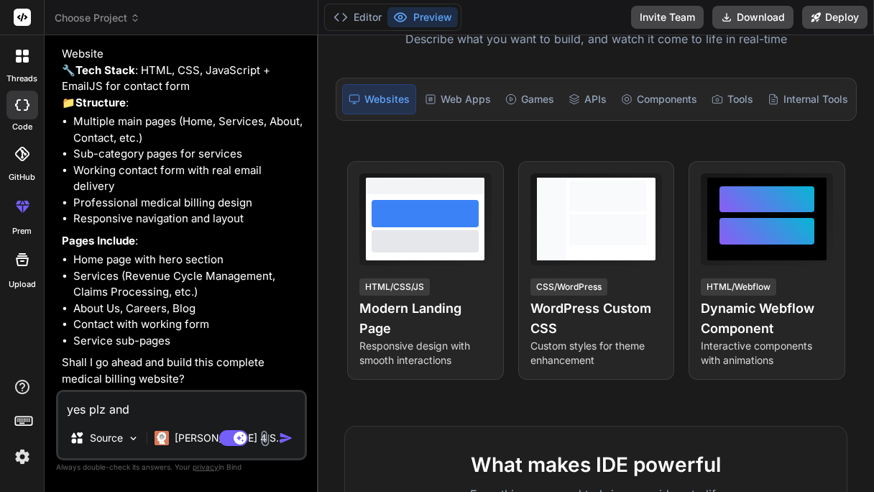
type textarea "x"
type textarea "yes plz and al"
type textarea "x"
type textarea "yes plz and all"
type textarea "x"
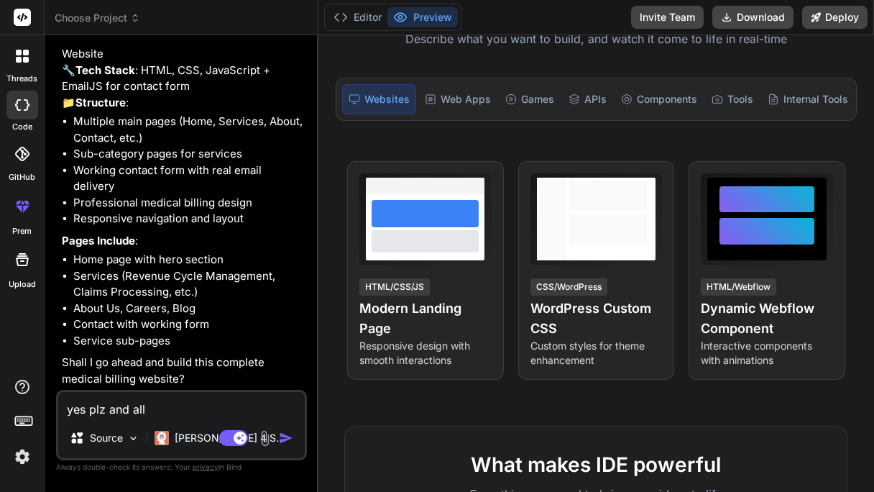
type textarea "yes plz and all"
type textarea "x"
type textarea "yes plz and all i"
type textarea "x"
type textarea "yes plz and all im"
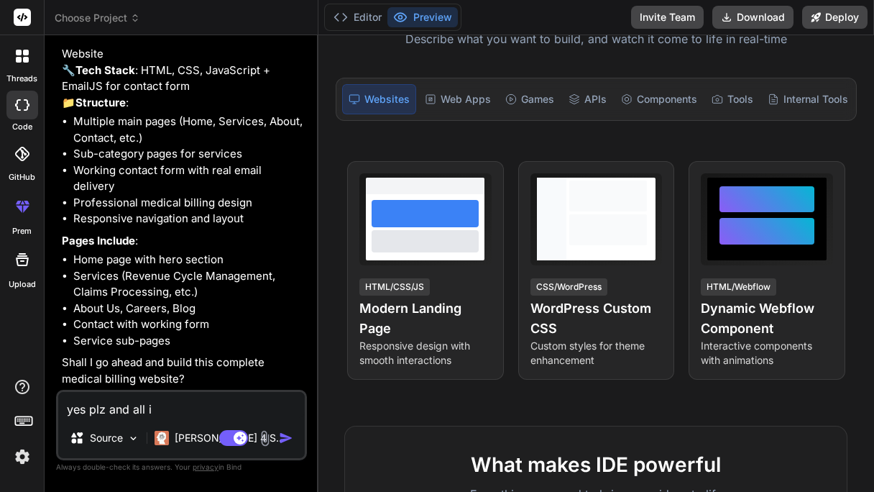
type textarea "x"
type textarea "yes plz and all ima"
type textarea "x"
type textarea "yes plz and all imag"
type textarea "x"
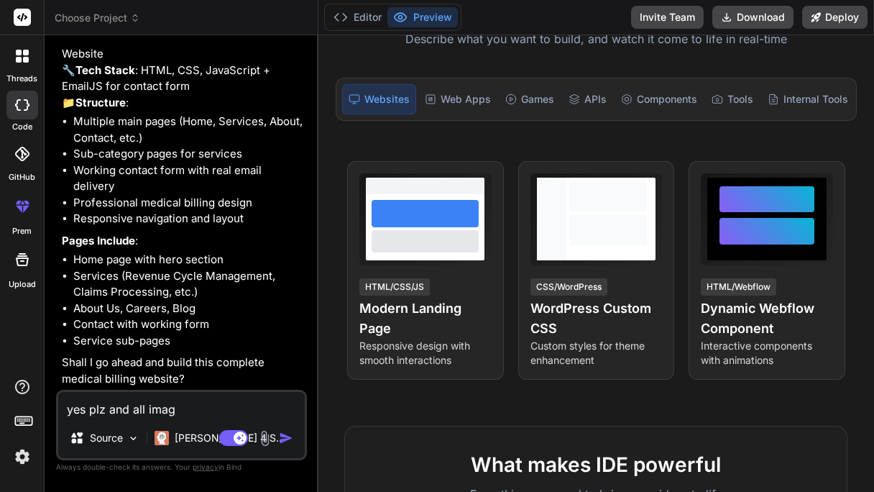
type textarea "yes plz and all image"
type textarea "x"
type textarea "yes plz and all images"
type textarea "x"
type textarea "yes plz and all images"
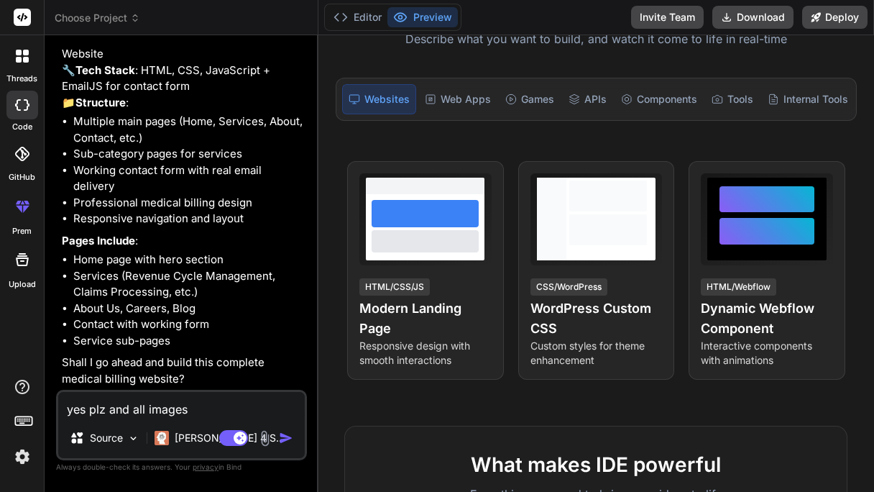
type textarea "x"
type textarea "yes plz and all images a"
type textarea "x"
type textarea "yes plz and all images ar"
type textarea "x"
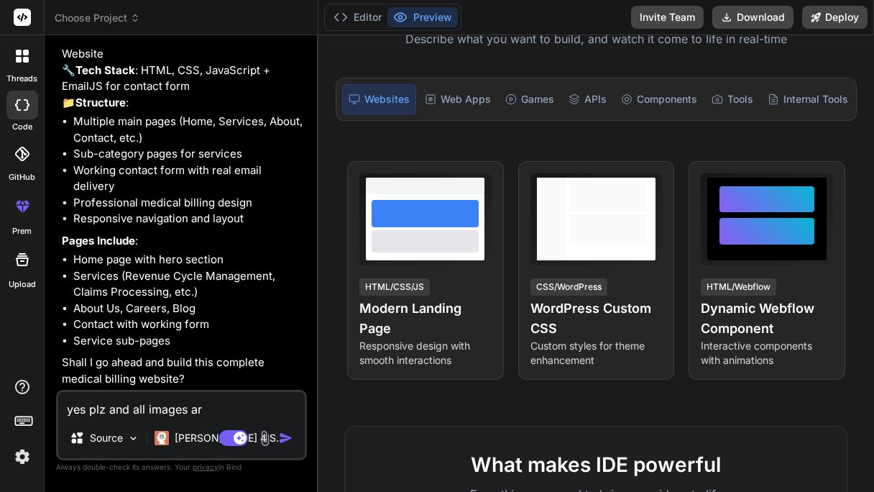
type textarea "yes plz and all images are"
type textarea "x"
type textarea "yes plz and all images are"
type textarea "x"
type textarea "yes plz and all images are s"
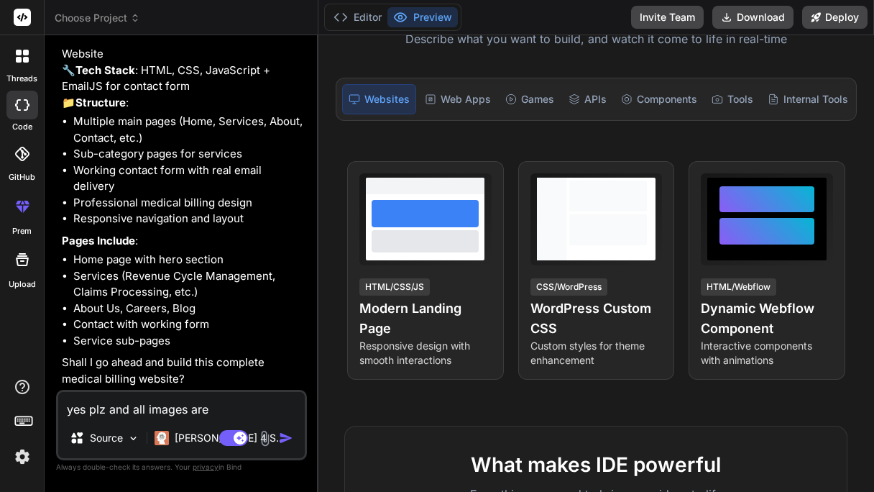
type textarea "x"
type textarea "yes plz and all images are sh"
type textarea "x"
type textarea "yes plz and all images are sho"
type textarea "x"
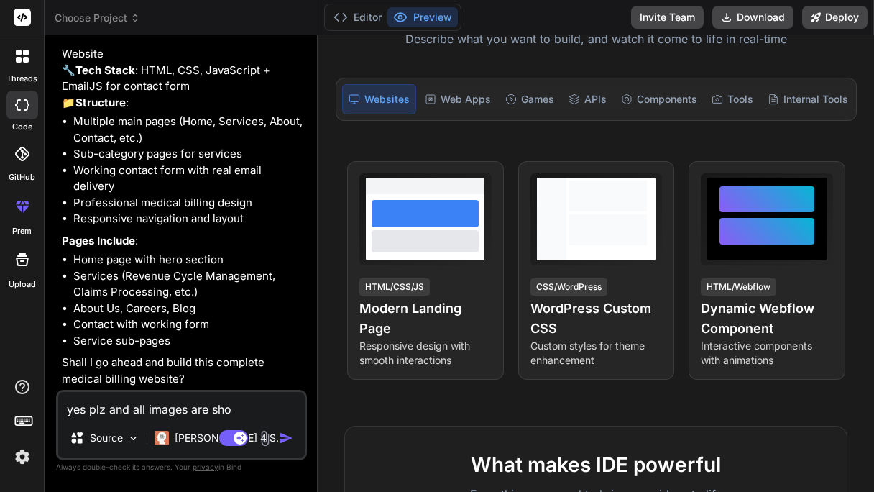
type textarea "yes plz and all images are show"
type textarea "x"
type textarea "yes plz and all images are shown"
type textarea "x"
type textarea "yes plz and all images are shown"
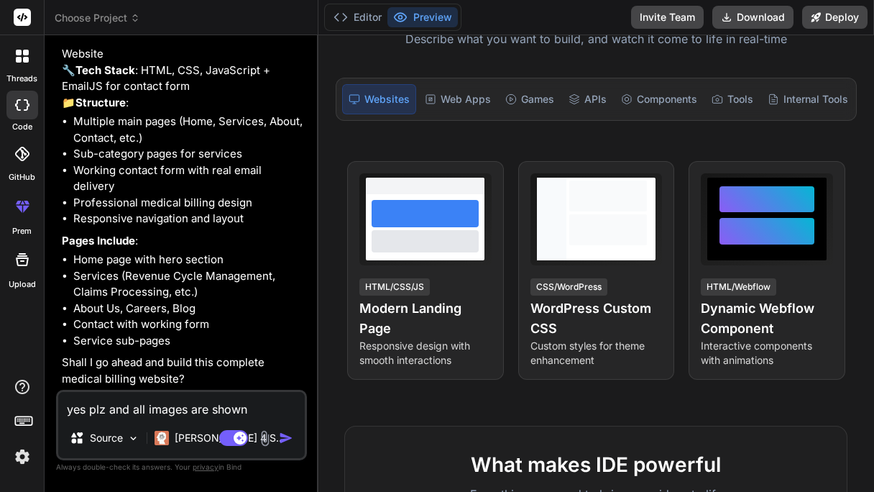
type textarea "x"
type textarea "yes plz and all images are shown s"
type textarea "x"
type textarea "yes plz and all images are shown so"
type textarea "x"
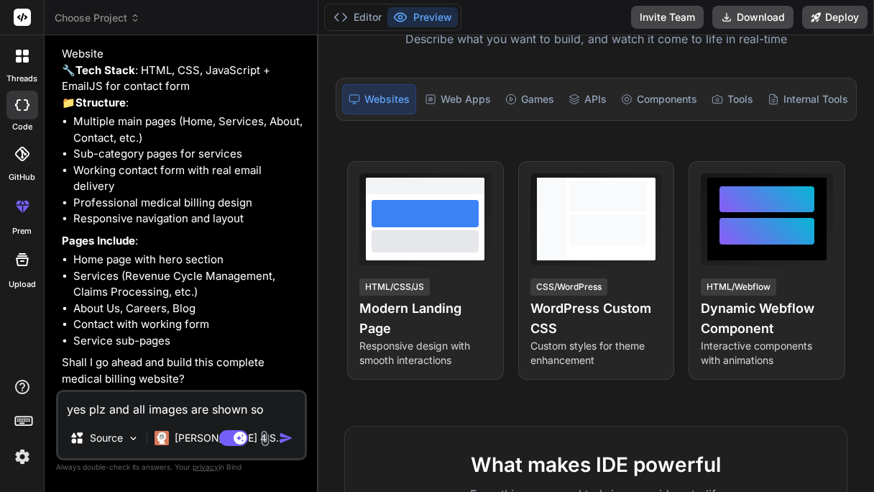
type textarea "yes plz and all images are shown som"
type textarea "x"
type textarea "yes plz and all images are shown some"
type textarea "x"
type textarea "yes plz and all images are shown somet"
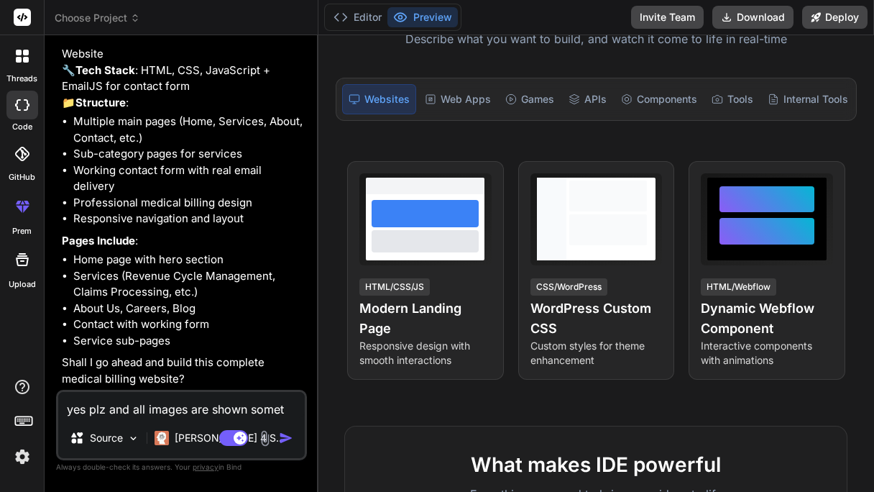
type textarea "x"
type textarea "yes plz and all images are shown someti"
type textarea "x"
type textarea "yes plz and all images are shown sometim"
type textarea "x"
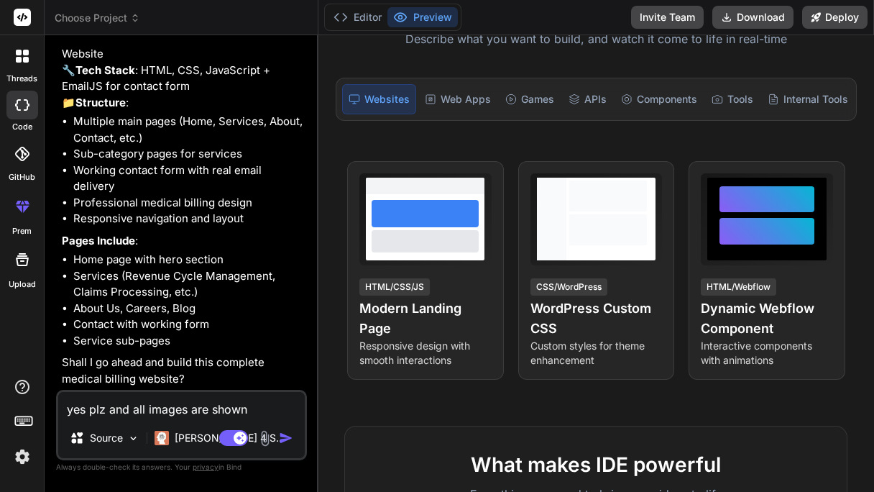
type textarea "yes plz and all images are shown sometime"
type textarea "x"
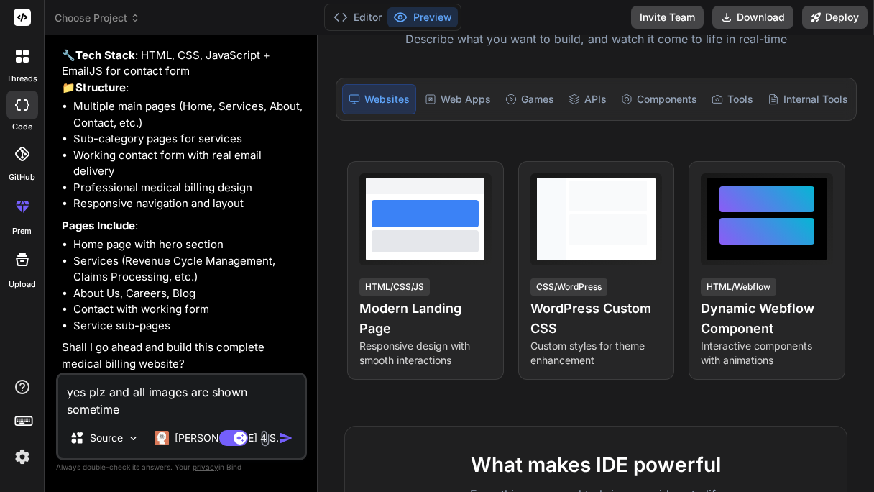
type textarea "yes plz and all images are shown sometimes"
type textarea "x"
type textarea "yes plz and all images are shown sometimes"
type textarea "x"
type textarea "yes plz and all images are shown sometimes i"
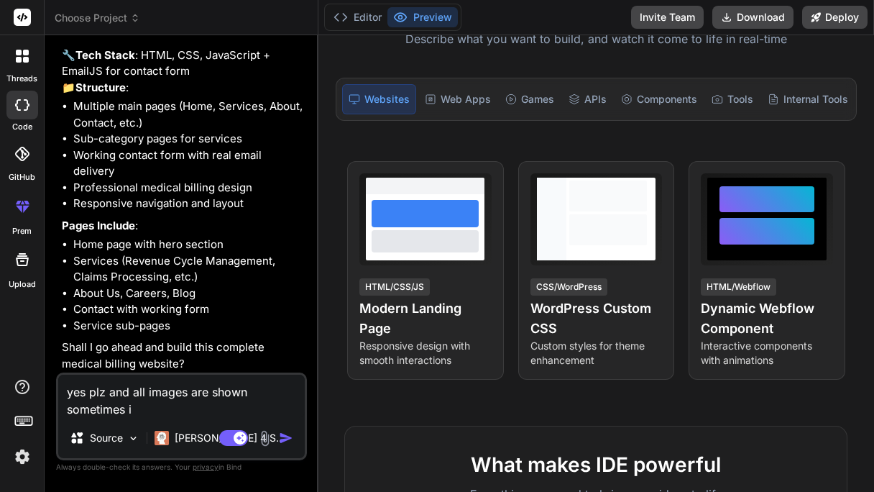
type textarea "x"
type textarea "yes plz and all images are shown sometimes i"
type textarea "x"
type textarea "yes plz and all images are shown sometimes i c"
type textarea "x"
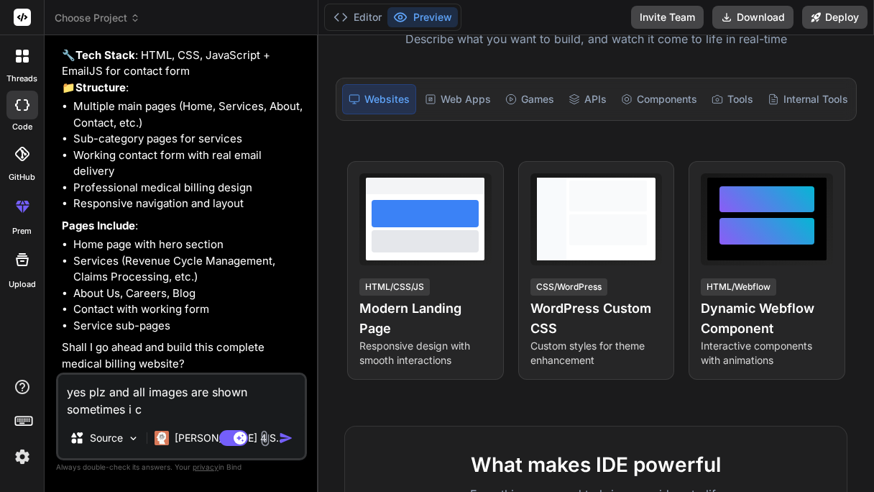
type textarea "yes plz and all images are shown sometimes i co"
type textarea "x"
type textarea "yes plz and all images are shown sometimes i cou"
type textarea "x"
type textarea "yes plz and all images are shown sometimes i coul"
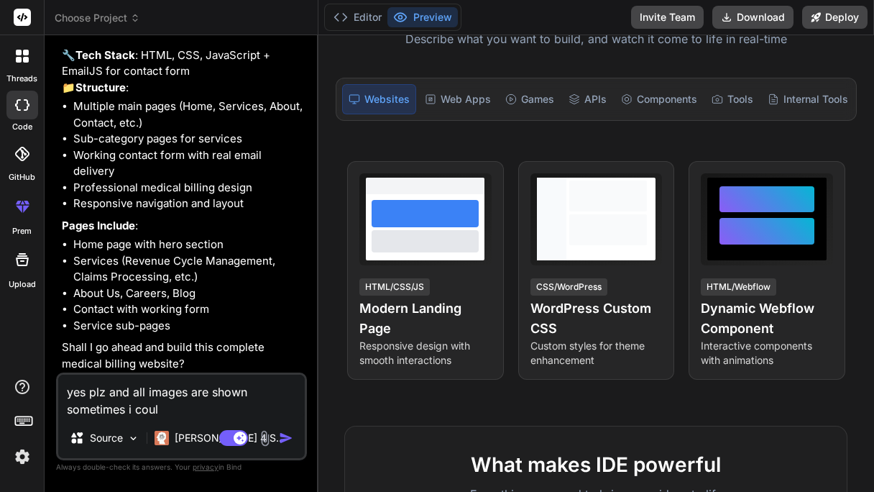
type textarea "x"
type textarea "yes plz and all images are shown sometimes i could"
type textarea "x"
type textarea "yes plz and all images are shown sometimes i could"
type textarea "x"
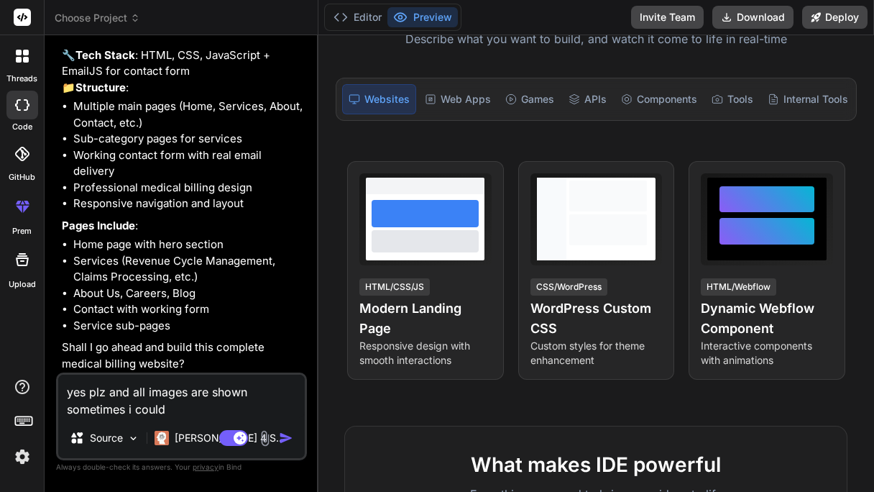
type textarea "yes plz and all images are shown sometimes i could n"
type textarea "x"
type textarea "yes plz and all images are shown sometimes i could no"
type textarea "x"
type textarea "yes plz and all images are shown sometimes i could not"
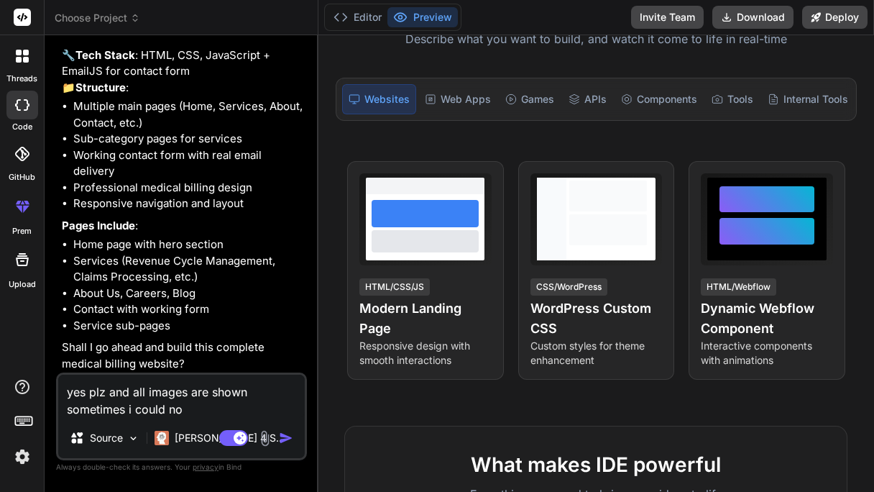
type textarea "x"
type textarea "yes plz and all images are shown sometimes i could not"
type textarea "x"
type textarea "yes plz and all images are shown sometimes i could not a"
type textarea "x"
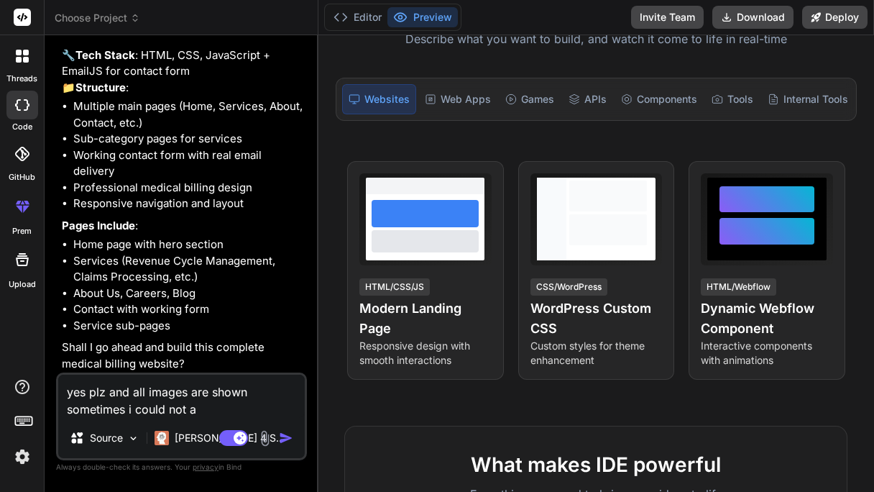
type textarea "yes plz and all images are shown sometimes i could not ac"
type textarea "x"
type textarea "yes plz and all images are shown sometimes i could not ace"
type textarea "x"
type textarea "yes plz and all images are shown sometimes i could not acee"
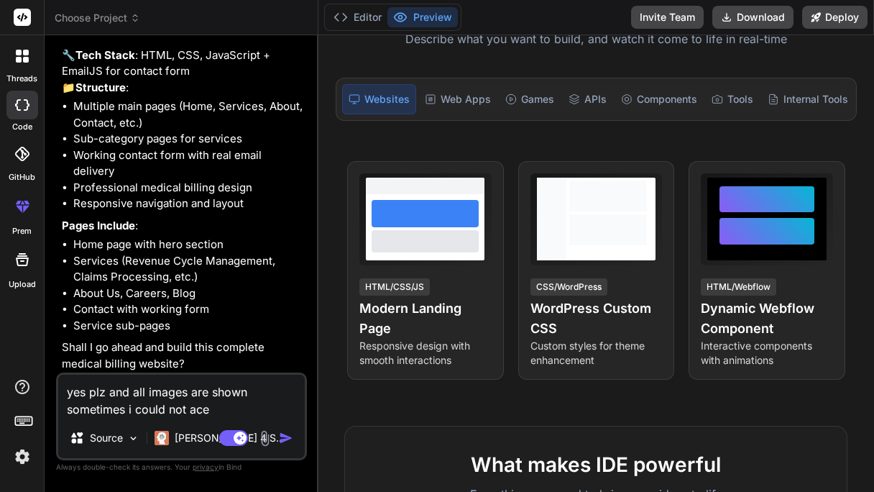
type textarea "x"
type textarea "yes plz and all images are shown sometimes i could not ace"
type textarea "x"
type textarea "yes plz and all images are shown sometimes i could not ac"
type textarea "x"
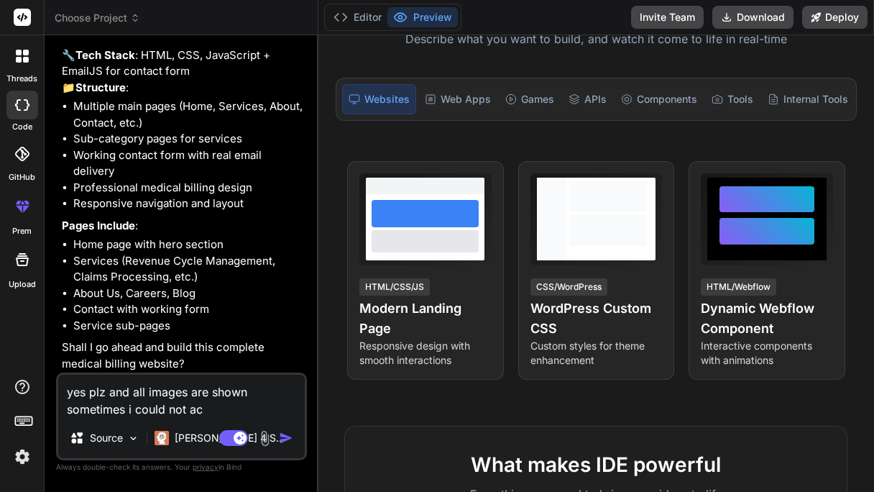
type textarea "yes plz and all images are shown sometimes i could not acc"
type textarea "x"
type textarea "yes plz and all images are shown sometimes i could not acce"
type textarea "x"
type textarea "yes plz and all images are shown sometimes i could not acces"
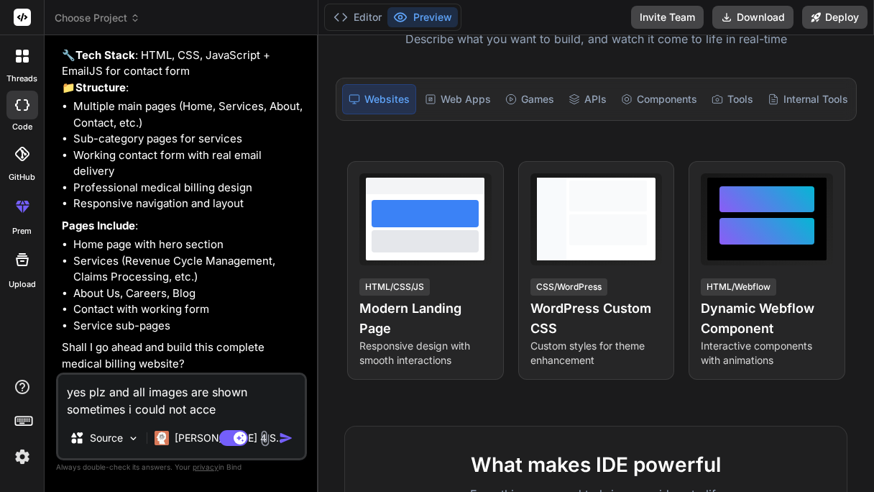
type textarea "x"
type textarea "yes plz and all images are shown sometimes i could not access"
type textarea "x"
type textarea "yes plz and all images are shown sometimes i could not access"
type textarea "x"
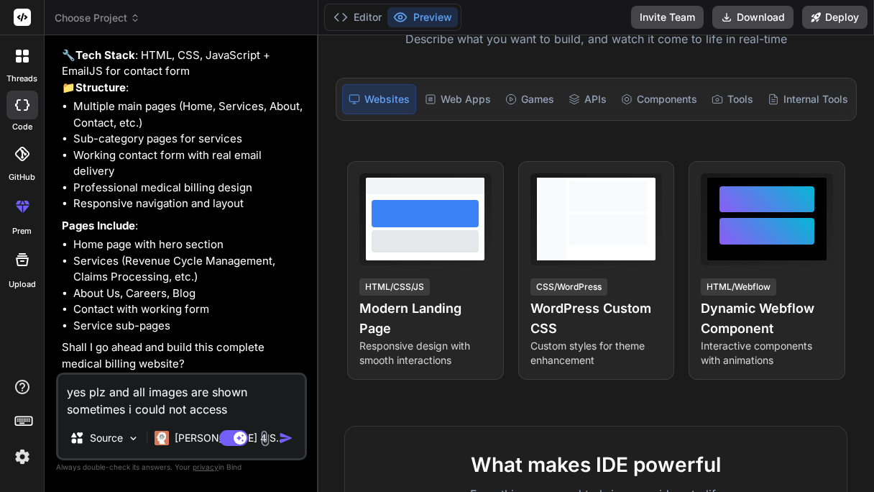
type textarea "yes plz and all images are shown sometimes i could not access t"
type textarea "x"
type textarea "yes plz and all images are shown sometimes i could not access th"
type textarea "x"
type textarea "yes plz and all images are shown sometimes i could not access the"
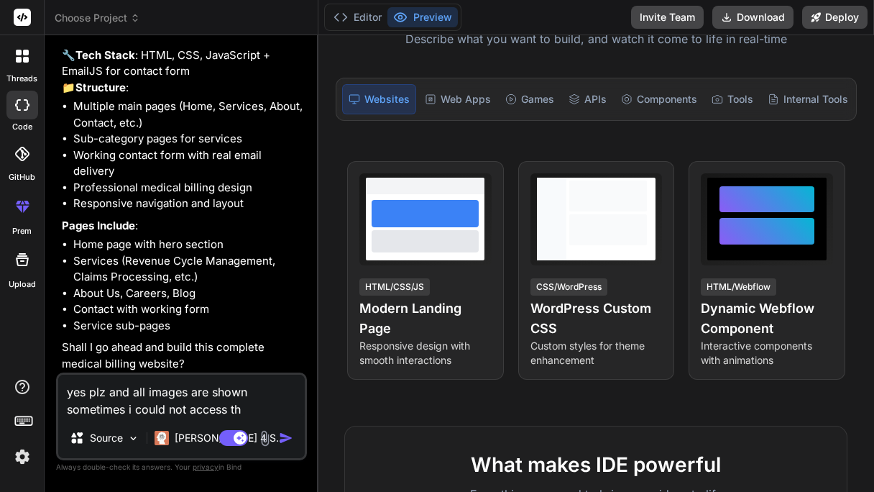
type textarea "x"
type textarea "yes plz and all images are shown sometimes i could not access the"
type textarea "x"
type textarea "yes plz and all images are shown sometimes i could not access the i"
type textarea "x"
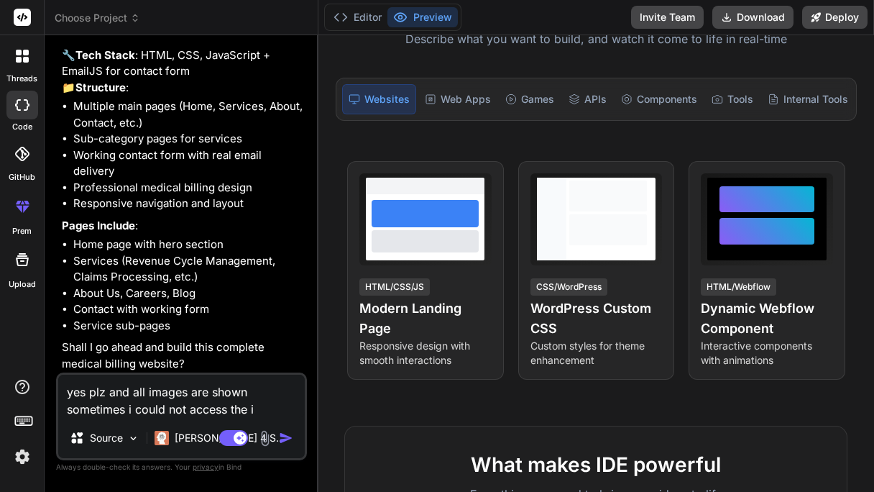
type textarea "yes plz and all images are shown sometimes i could not access the im"
type textarea "x"
type textarea "yes plz and all images are shown sometimes i could not access the ima"
type textarea "x"
type textarea "yes plz and all images are shown sometimes i could not access the imag"
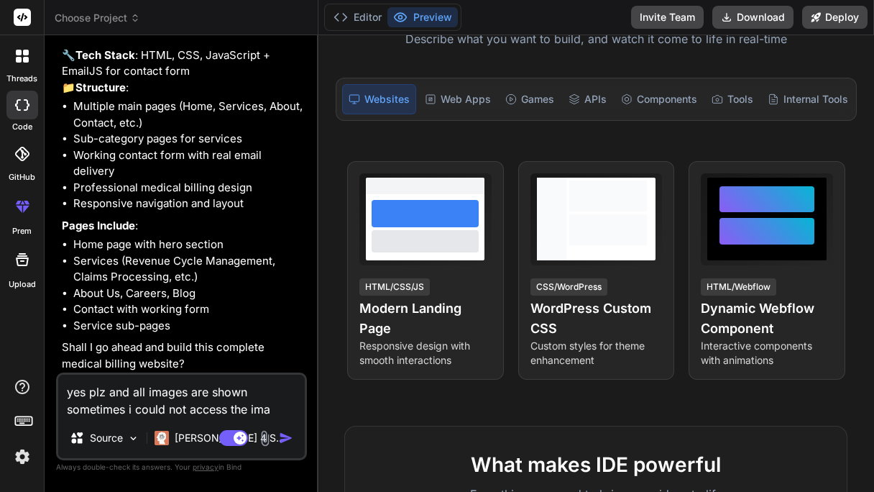
type textarea "x"
type textarea "yes plz and all images are shown sometimes i could not access the image"
type textarea "x"
type textarea "yes plz and all images are shown sometimes i could not access the images"
type textarea "x"
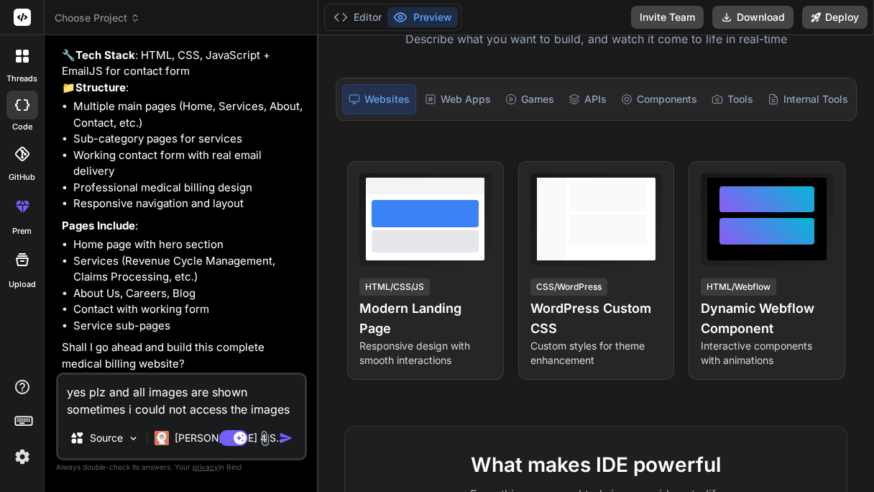
type textarea "yes plz and all images are shown sometimes i could not access the images"
type textarea "x"
type textarea "yes plz and all images are shown sometimes i could not access the images a"
type textarea "x"
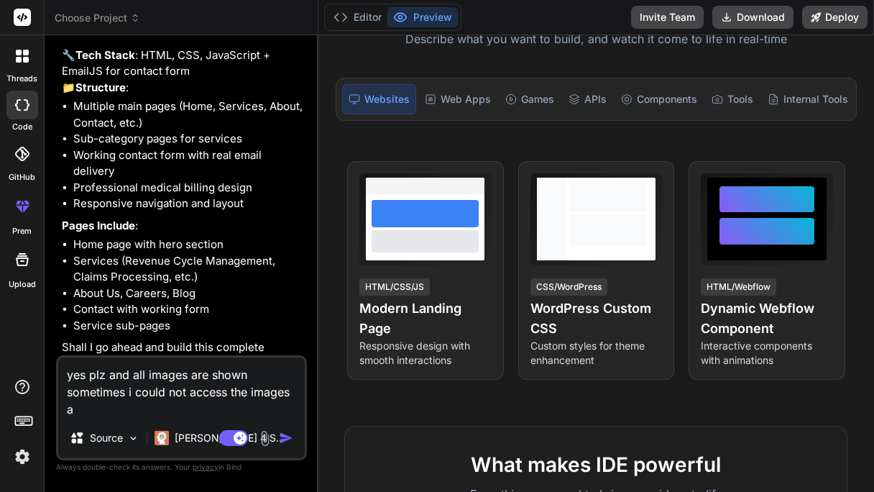
type textarea "yes plz and all images are shown sometimes i could not access the images an"
type textarea "x"
type textarea "yes plz and all images are shown sometimes i could not access the images and"
type textarea "x"
type textarea "yes plz and all images are shown sometimes i could not access the images and"
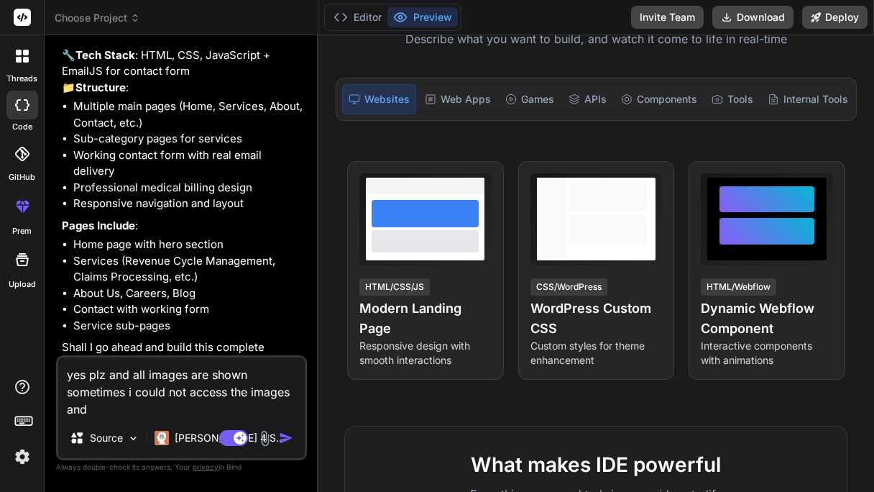
type textarea "x"
type textarea "yes plz and all images are shown sometimes i could not access the images and p"
type textarea "x"
type textarea "yes plz and all images are shown sometimes i could not access the images and pl"
type textarea "x"
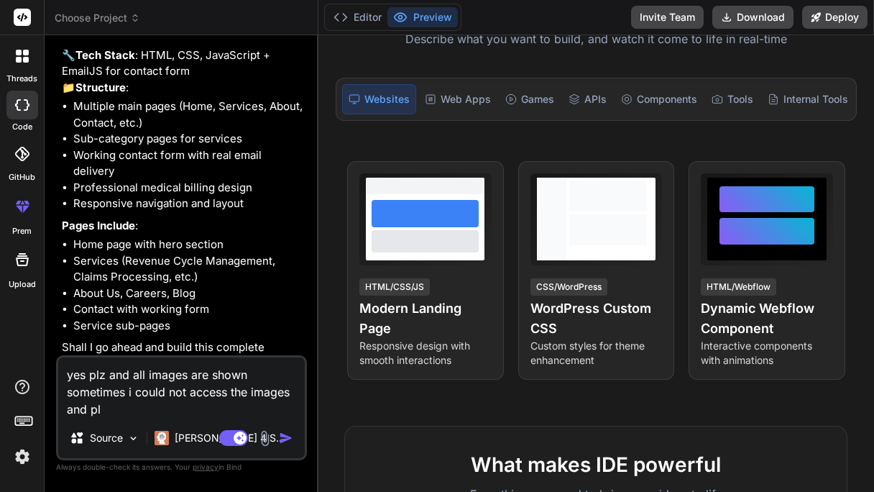
type textarea "yes plz and all images are shown sometimes i could not access the images and ple"
type textarea "x"
type textarea "yes plz and all images are shown sometimes i could not access the images and pl…"
type textarea "x"
type textarea "yes plz and all images are shown sometimes i could not access the images and pl…"
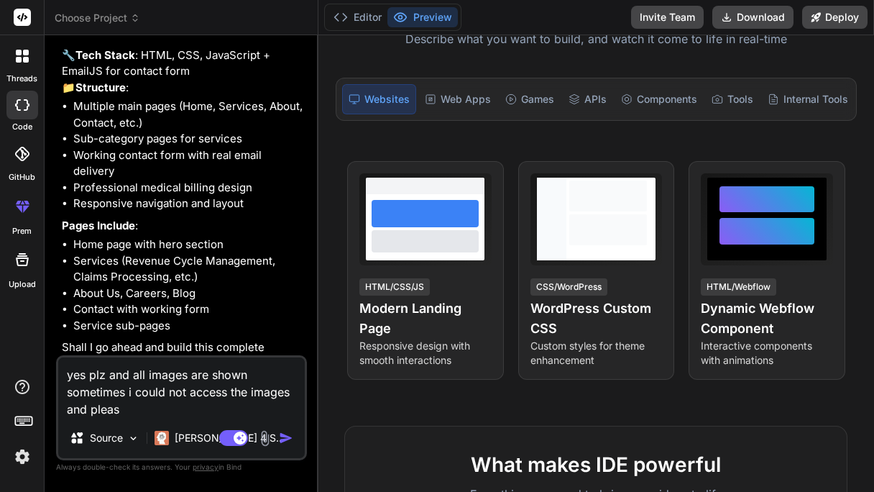
type textarea "x"
type textarea "yes plz and all images are shown sometimes i could not access the images and pl…"
type textarea "x"
type textarea "yes plz and all images are shown sometimes i could not access the images and pl…"
type textarea "x"
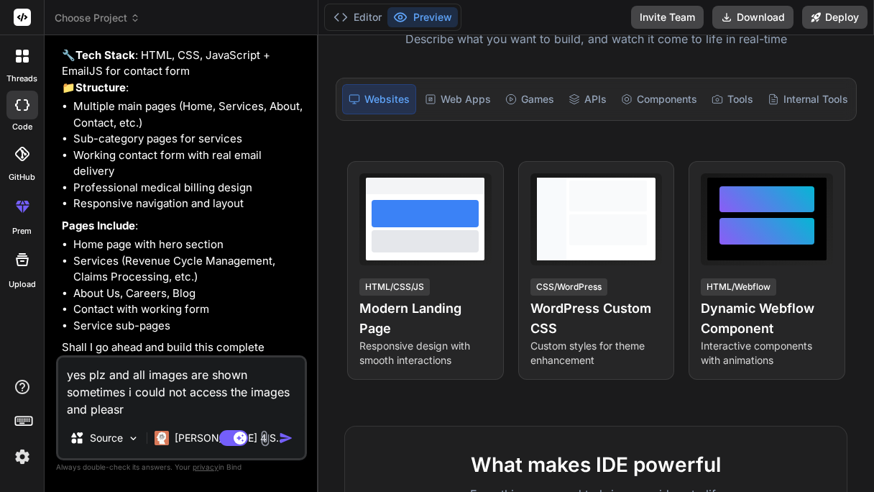
type textarea "yes plz and all images are shown sometimes i could not access the images and pl…"
type textarea "x"
type textarea "yes plz and all images are shown sometimes i could not access the images and pl…"
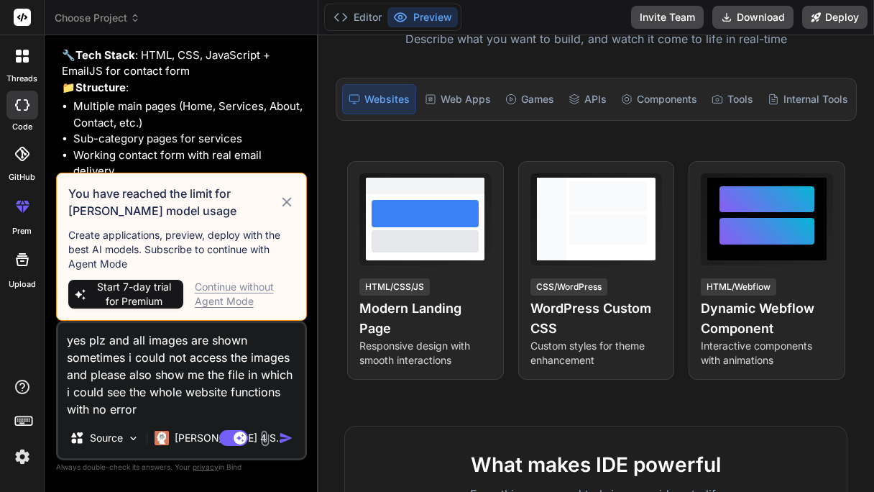
click at [288, 201] on icon at bounding box center [286, 201] width 9 height 9
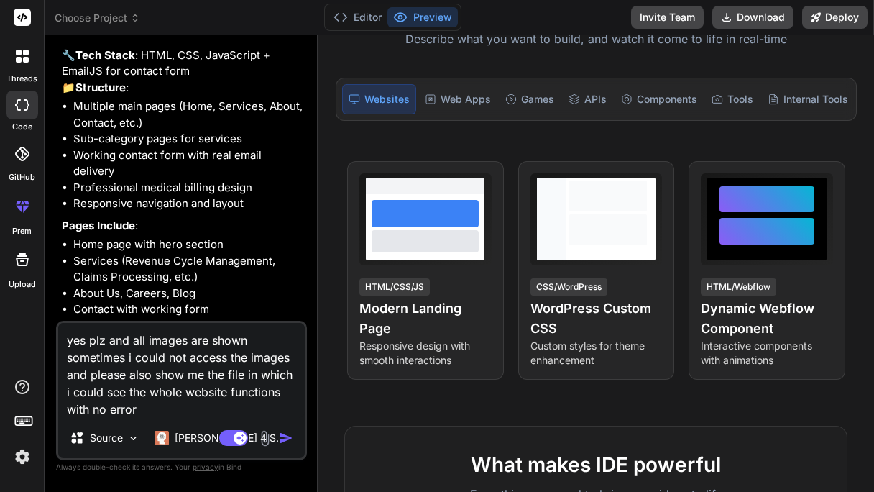
drag, startPoint x: 144, startPoint y: 410, endPoint x: 14, endPoint y: 281, distance: 182.5
click at [14, 281] on div "threads code GitHub prem Upload Choose Project Created with Pixso. Bind AI Web …" at bounding box center [437, 246] width 874 height 492
